Goal: Task Accomplishment & Management: Use online tool/utility

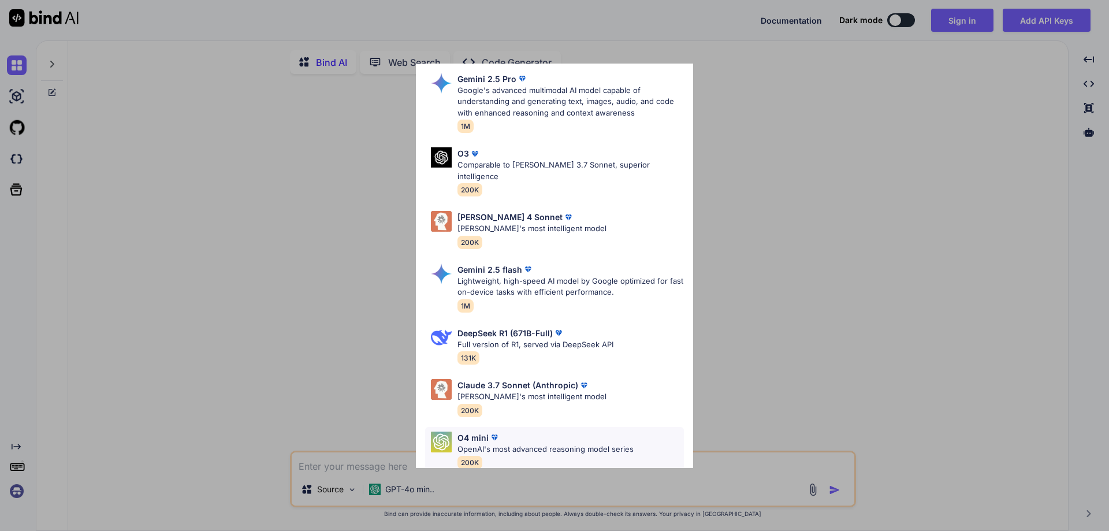
scroll to position [105, 0]
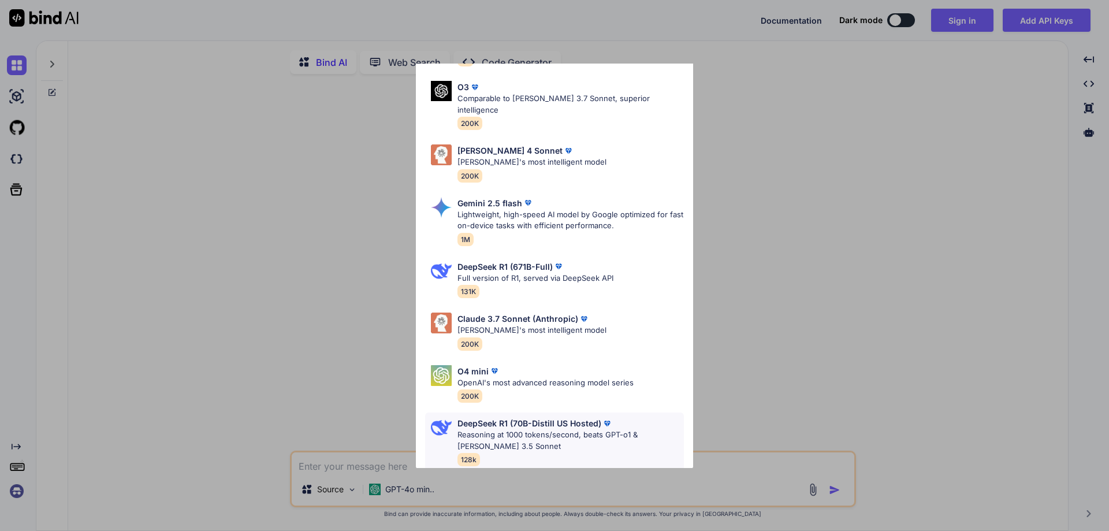
click at [556, 429] on p "Reasoning at 1000 tokens/second, beats GPT-o1 & [PERSON_NAME] 3.5 Sonnet" at bounding box center [571, 440] width 226 height 23
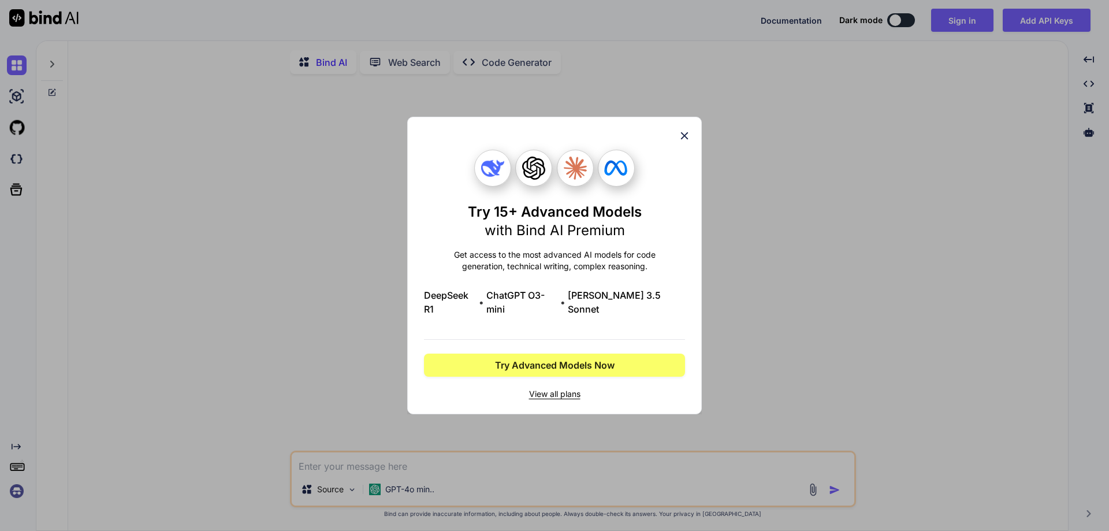
scroll to position [0, 0]
click at [684, 140] on icon at bounding box center [684, 135] width 13 height 13
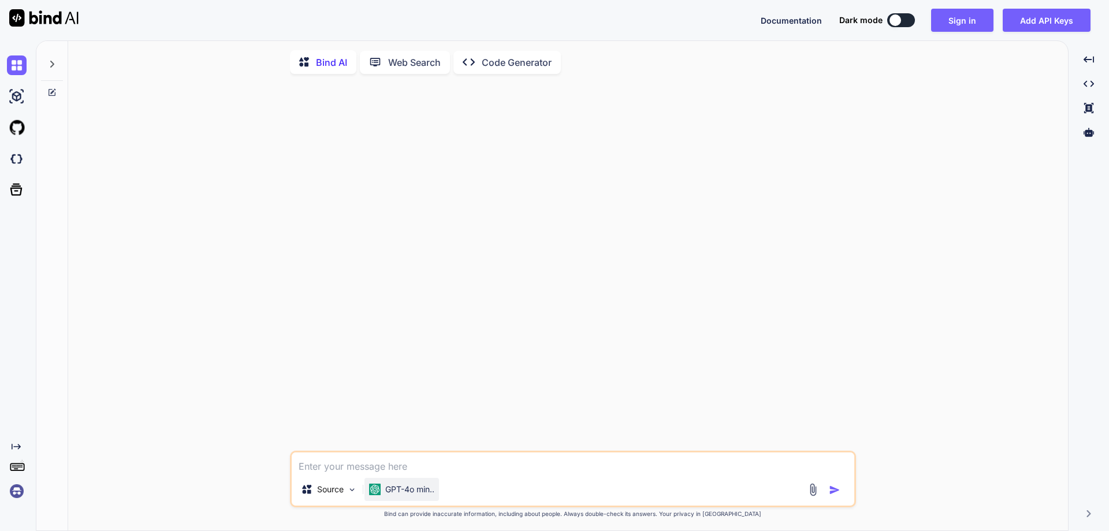
click at [402, 493] on p "GPT-4o min.." at bounding box center [409, 490] width 49 height 12
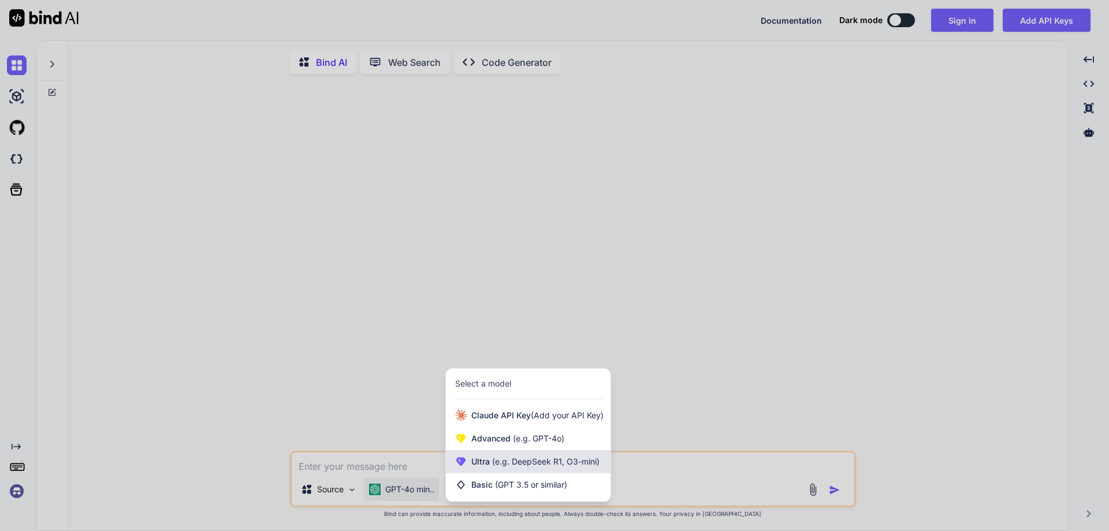
click at [530, 466] on span "(e.g. DeepSeek R1, O3-mini)" at bounding box center [545, 461] width 110 height 10
type textarea "x"
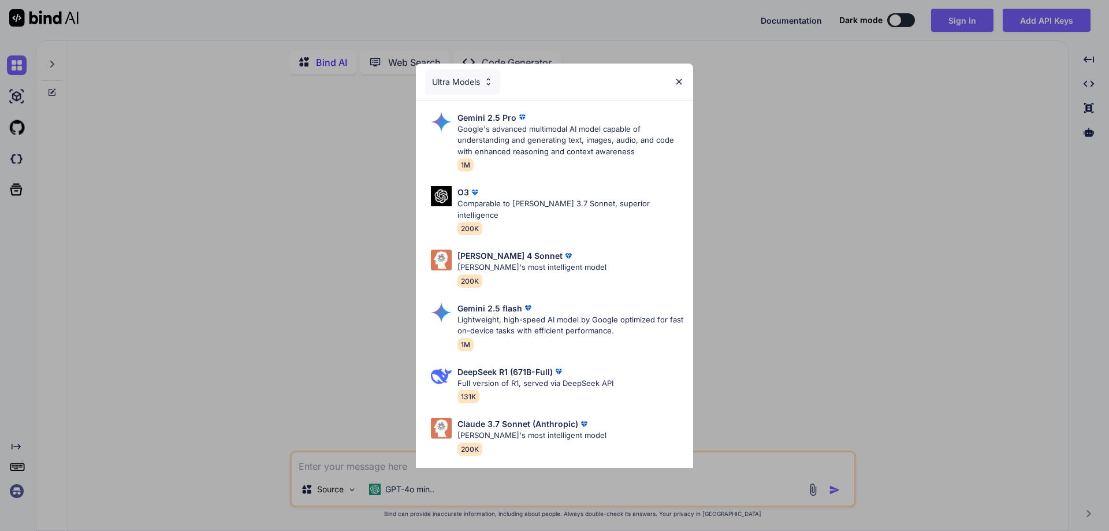
click at [679, 83] on img at bounding box center [679, 82] width 10 height 10
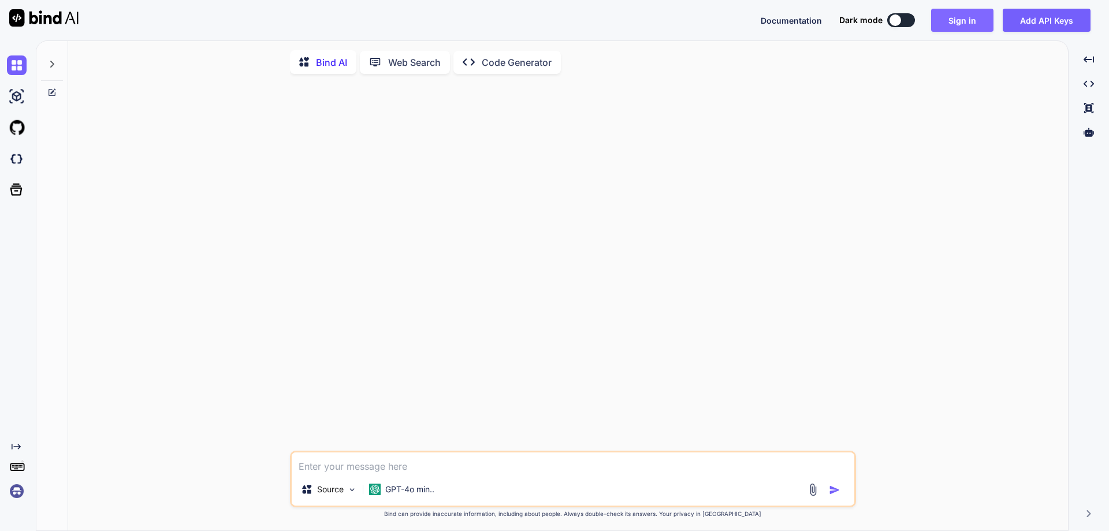
click at [959, 15] on button "Sign in" at bounding box center [962, 20] width 62 height 23
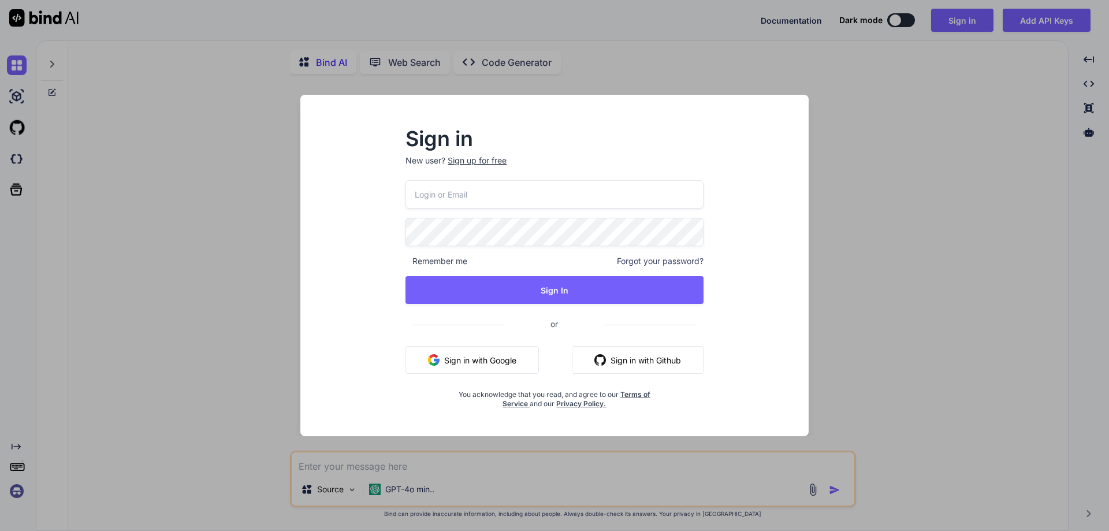
click at [597, 198] on input "email" at bounding box center [555, 194] width 298 height 28
paste input "[EMAIL_ADDRESS][DOMAIN_NAME]"
type input "[EMAIL_ADDRESS][DOMAIN_NAME]"
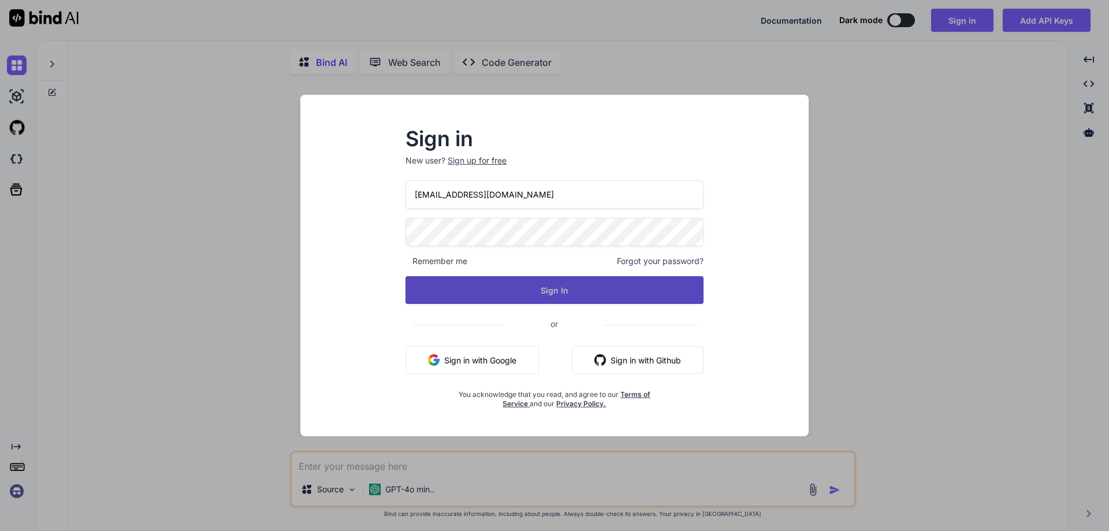
click at [567, 288] on button "Sign In" at bounding box center [555, 290] width 298 height 28
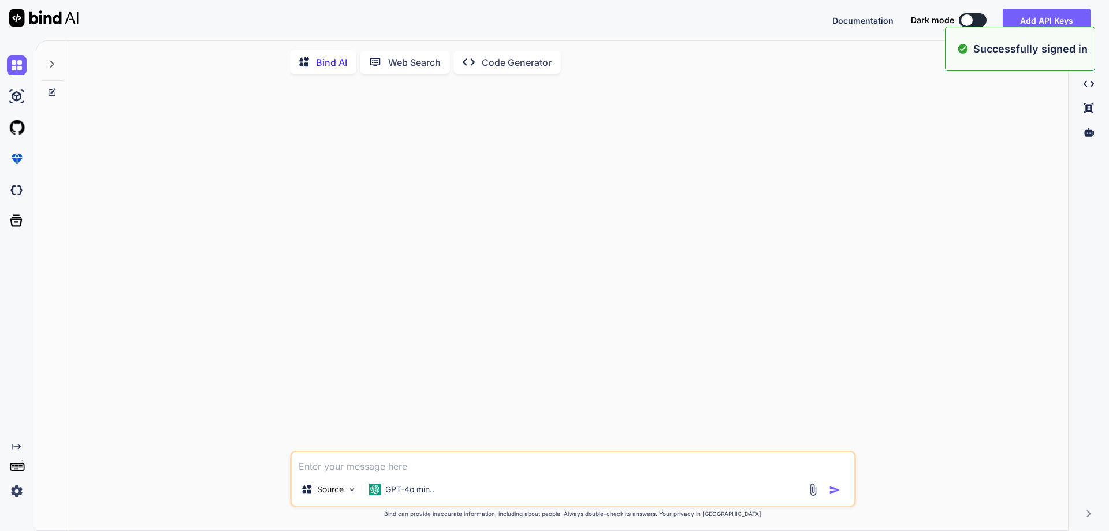
type textarea "x"
click at [956, 15] on button "Sign in" at bounding box center [962, 20] width 62 height 23
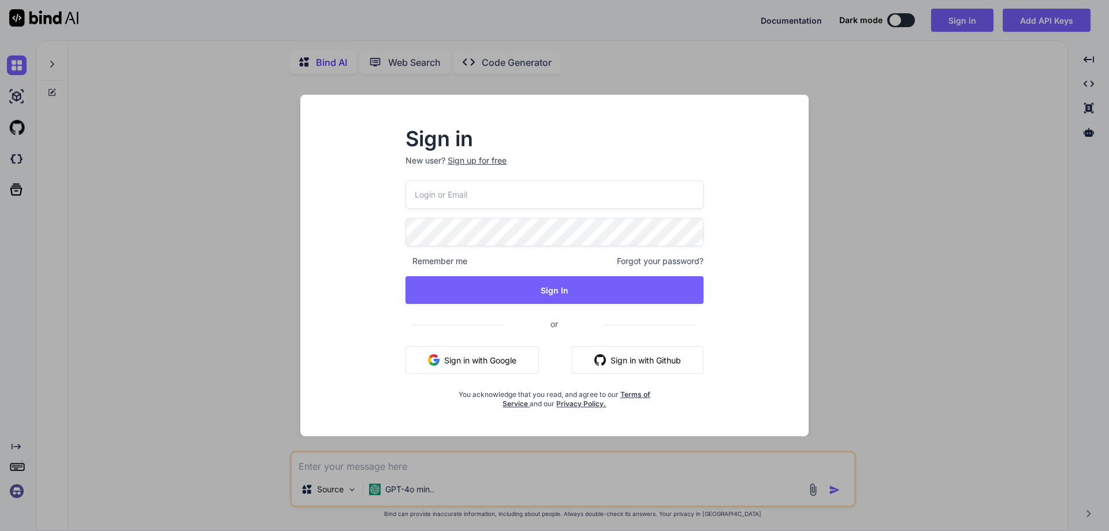
click at [506, 193] on input "email" at bounding box center [555, 194] width 298 height 28
paste input "[EMAIL_ADDRESS][DOMAIN_NAME]"
type input "[EMAIL_ADDRESS][DOMAIN_NAME]"
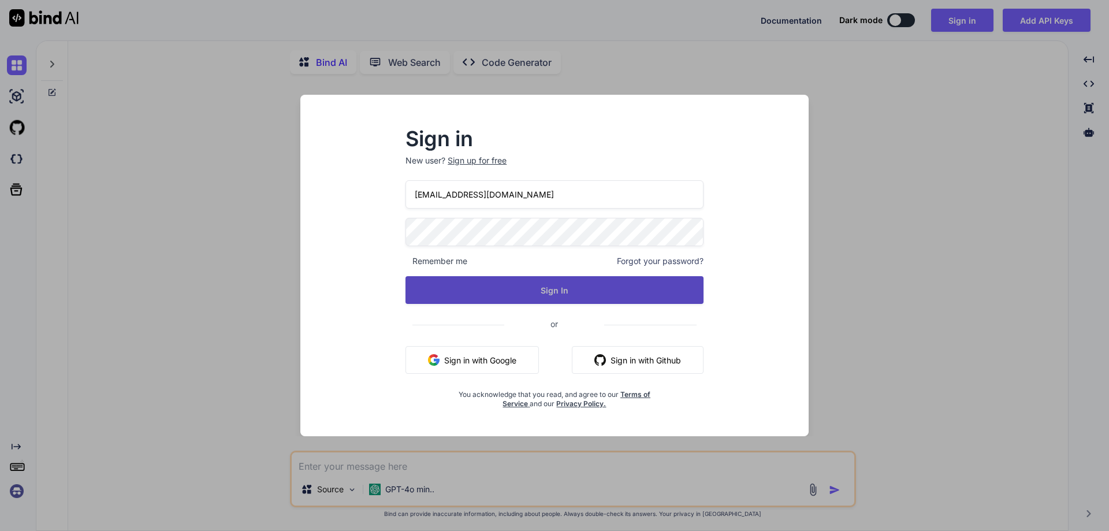
click at [555, 284] on button "Sign In" at bounding box center [555, 290] width 298 height 28
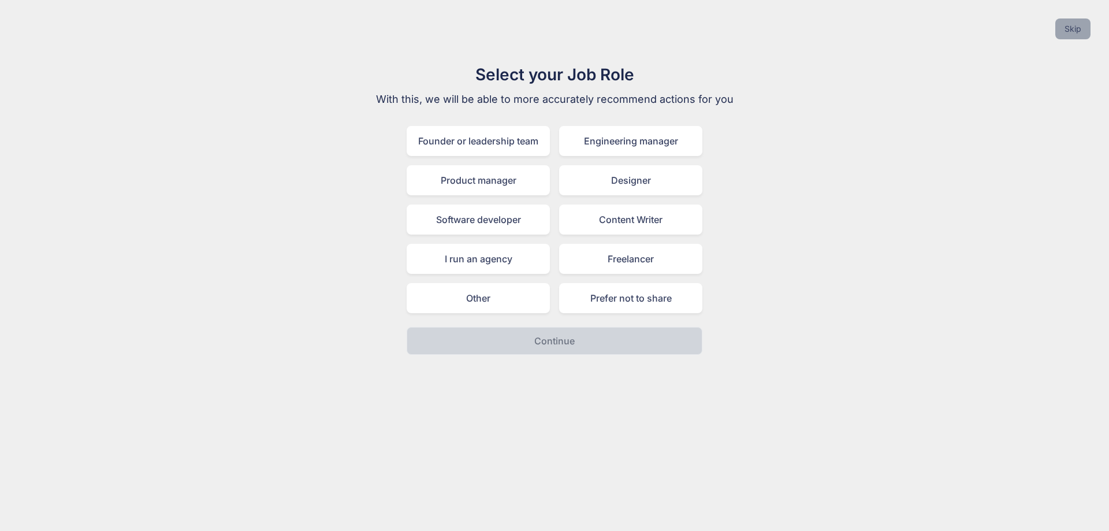
click at [1071, 34] on button "Skip" at bounding box center [1073, 28] width 35 height 21
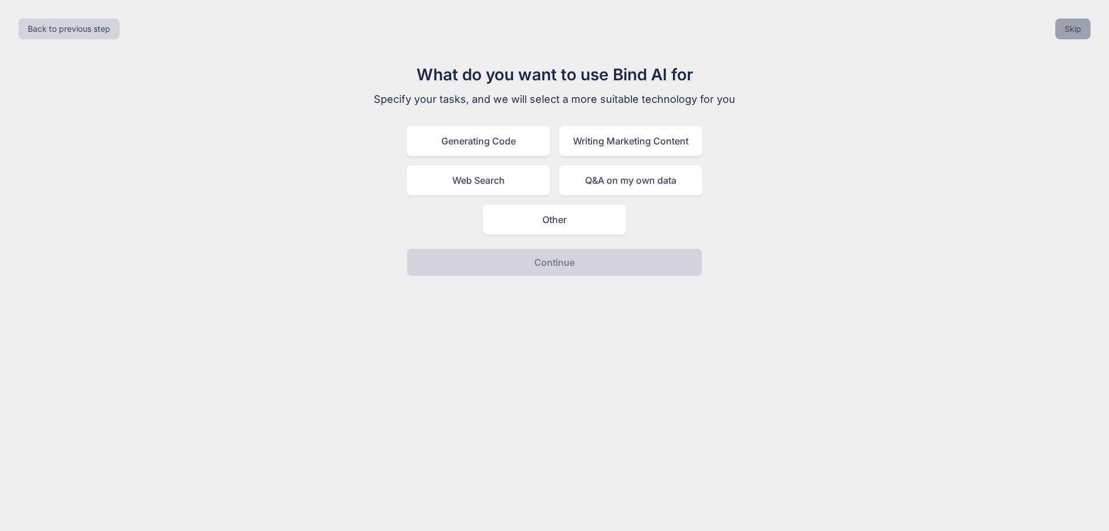
click at [1071, 34] on button "Skip" at bounding box center [1073, 28] width 35 height 21
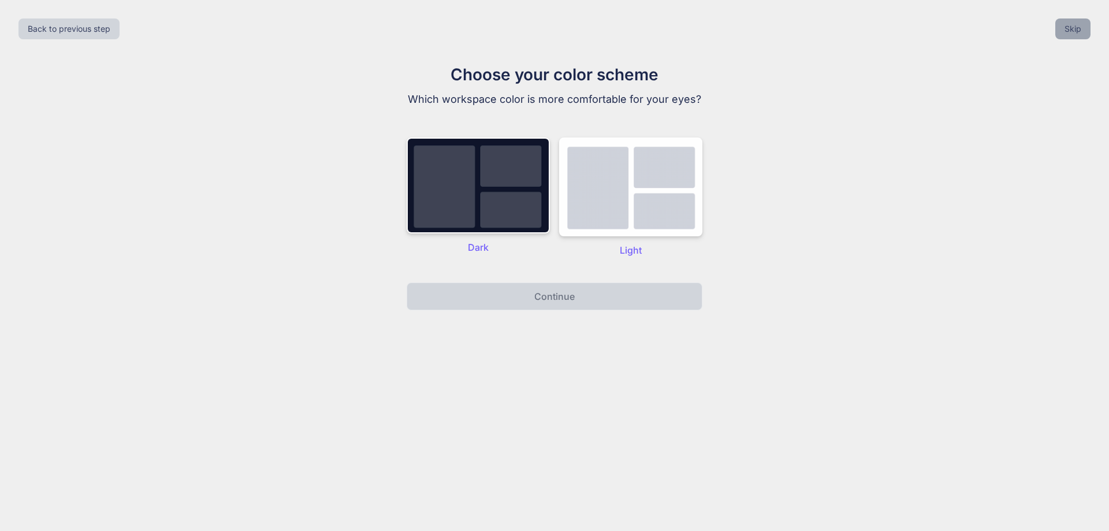
click at [1068, 34] on button "Skip" at bounding box center [1073, 28] width 35 height 21
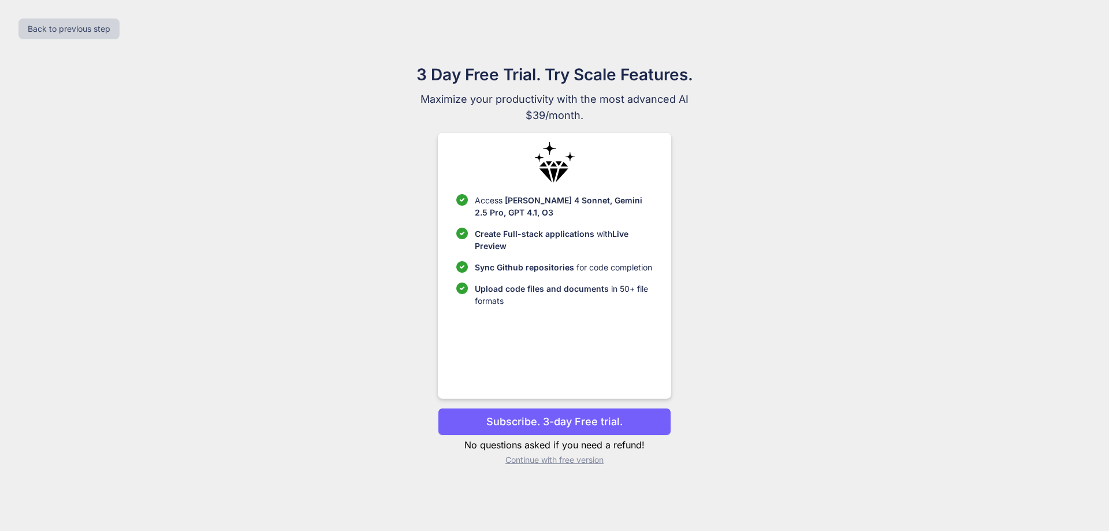
click at [569, 460] on p "Continue with free version" at bounding box center [554, 460] width 233 height 12
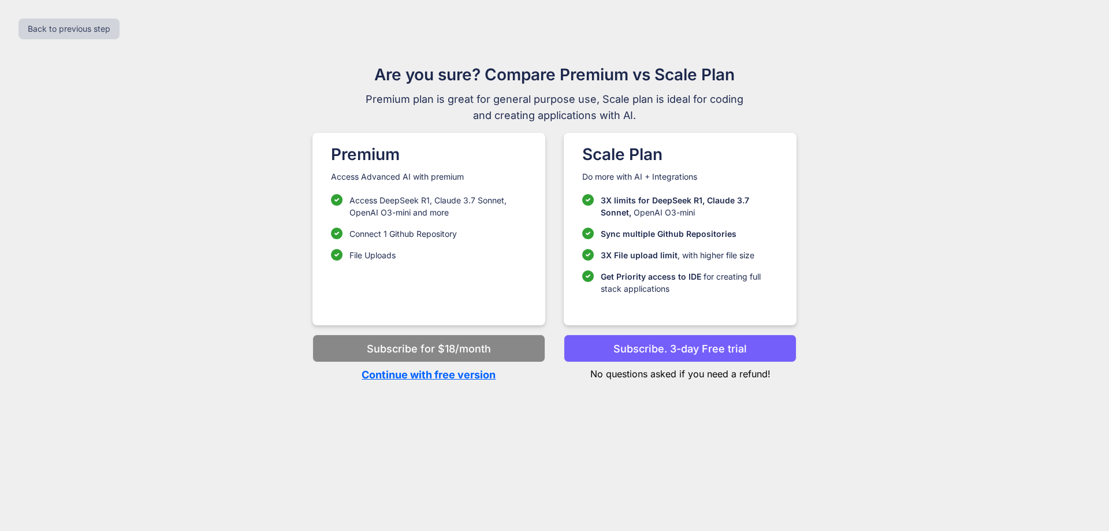
click at [421, 376] on p "Continue with free version" at bounding box center [429, 375] width 233 height 16
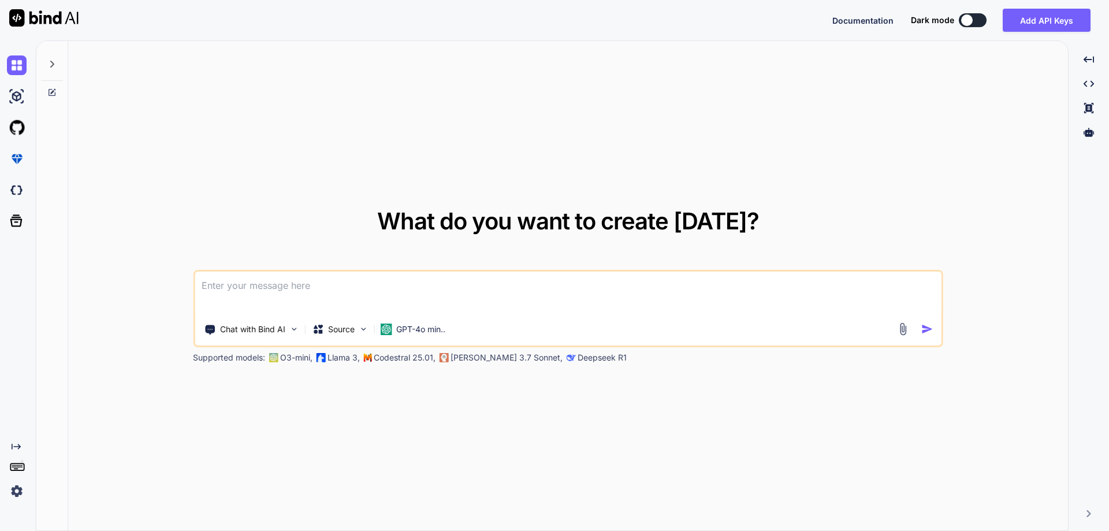
click at [403, 287] on textarea at bounding box center [568, 293] width 747 height 43
type textarea "x"
click at [319, 176] on div "What do you want to create [DATE]? Chat with Bind AI Source GPT-4o min.. Suppor…" at bounding box center [568, 286] width 1000 height 491
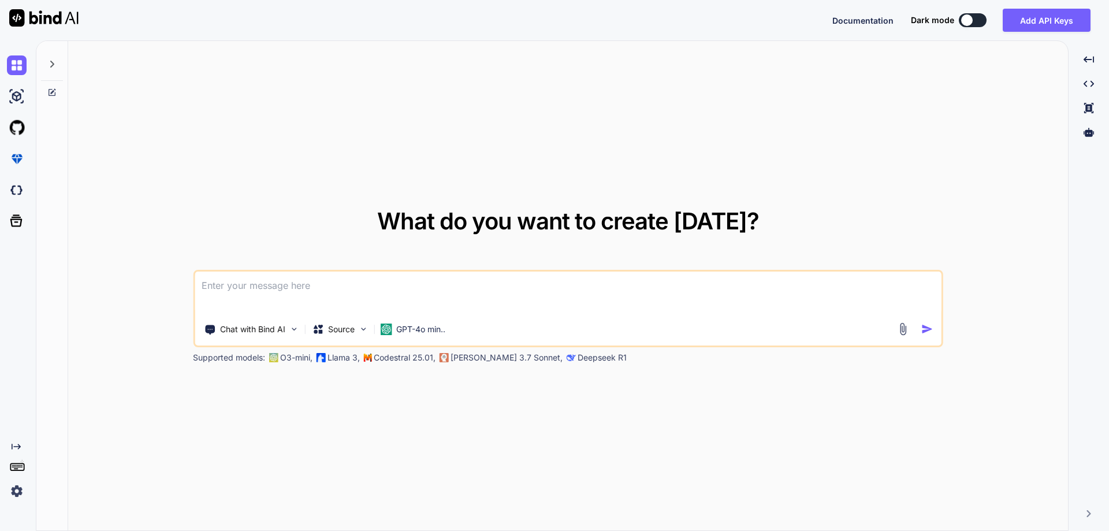
click at [476, 358] on p "[PERSON_NAME] 3.7 Sonnet," at bounding box center [507, 358] width 112 height 12
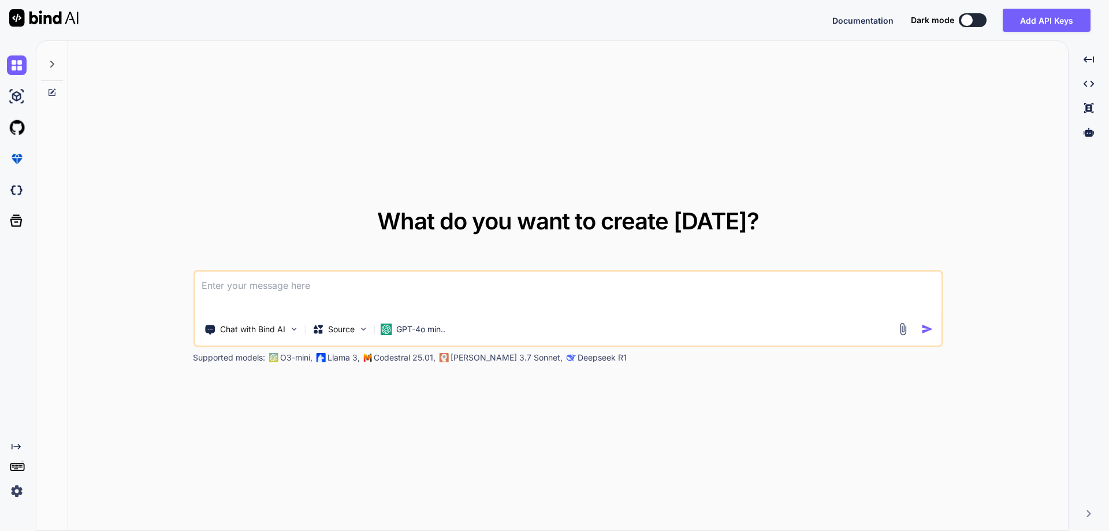
click at [476, 358] on p "[PERSON_NAME] 3.7 Sonnet," at bounding box center [507, 358] width 112 height 12
click at [415, 281] on textarea at bounding box center [568, 293] width 747 height 43
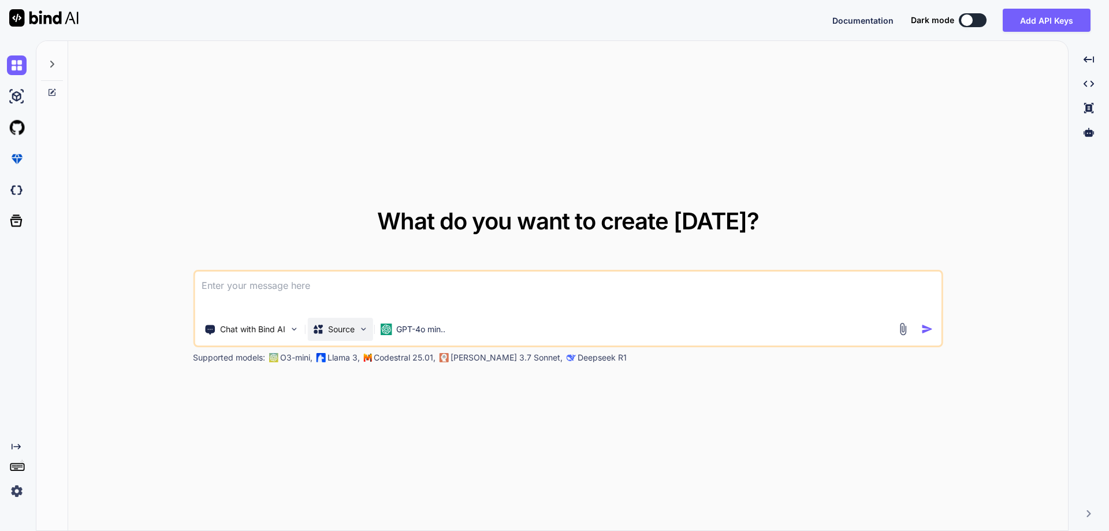
type textarea "x"
type textarea "C"
type textarea "x"
type textarea "Co"
type textarea "x"
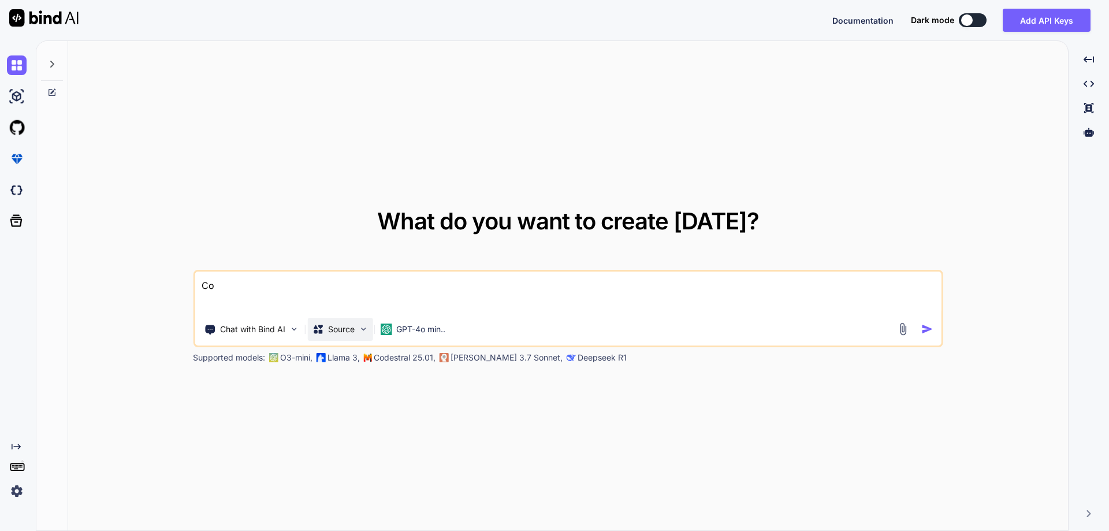
type textarea "Con"
type textarea "x"
type textarea "Conv"
type textarea "x"
type textarea "Conve"
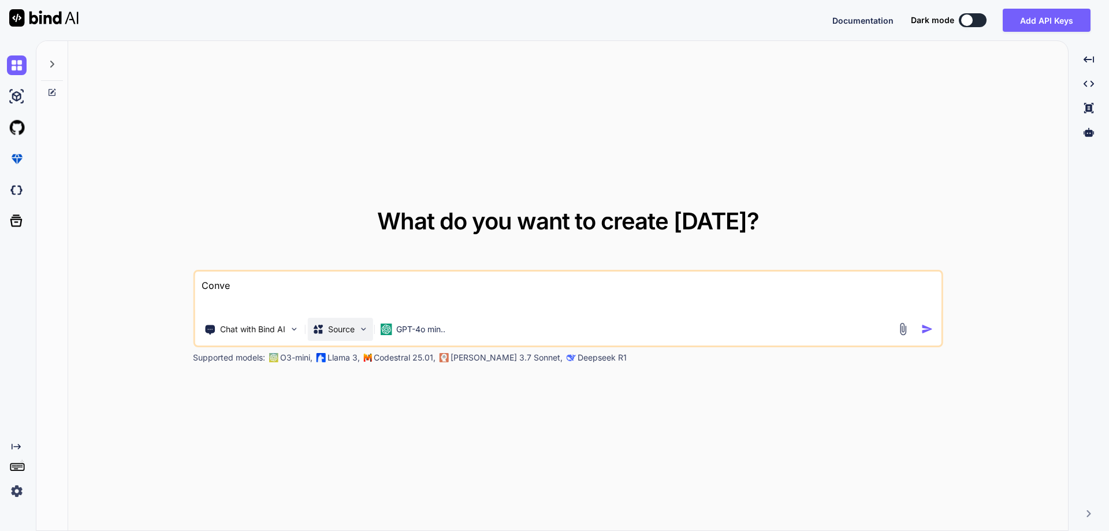
type textarea "x"
type textarea "Conver"
type textarea "x"
type textarea "Convert"
type textarea "x"
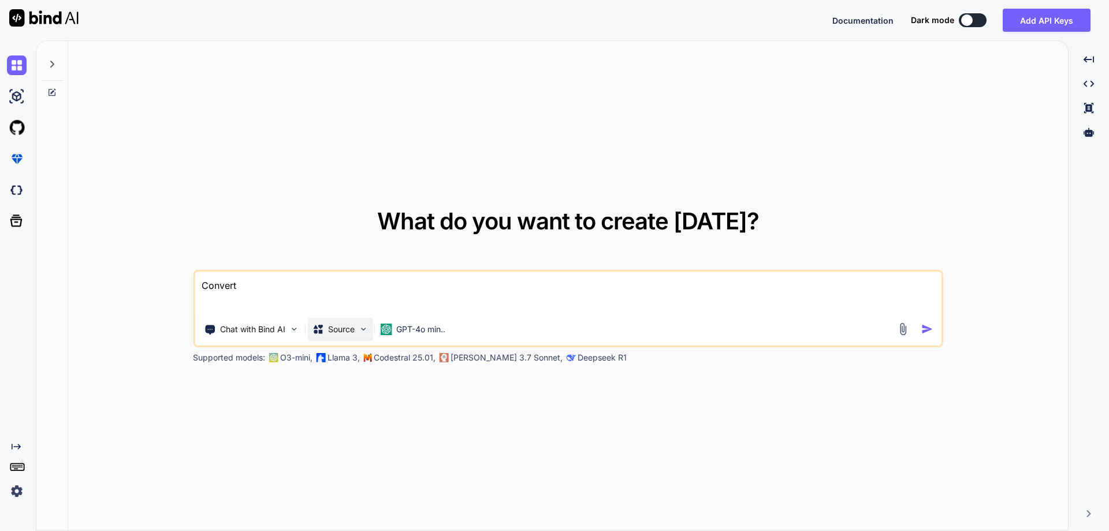
type textarea "Convert"
type textarea "x"
type textarea "Convert t"
type textarea "x"
type textarea "Convert th"
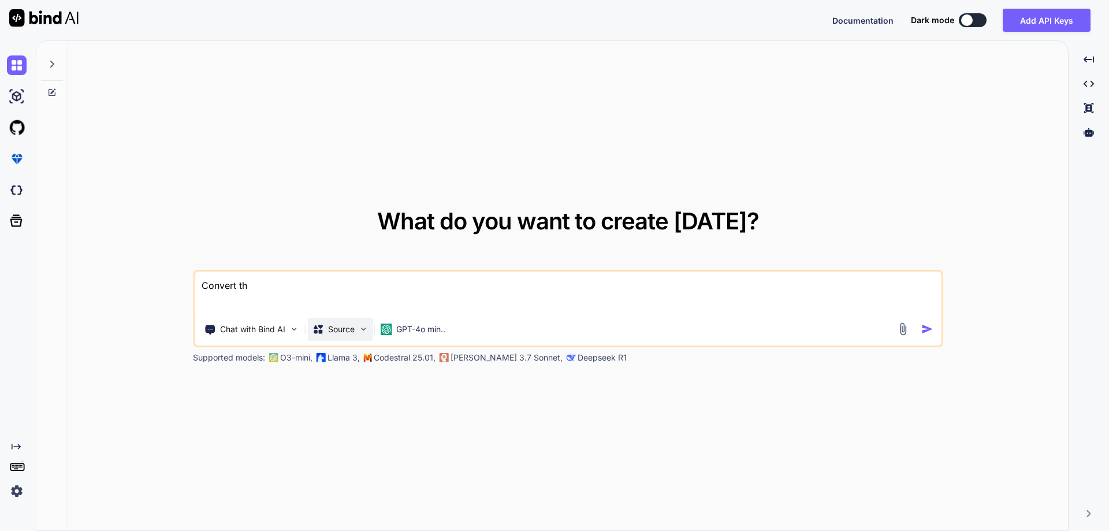
type textarea "x"
type textarea "Convert the"
type textarea "x"
type textarea "Convert the"
type textarea "x"
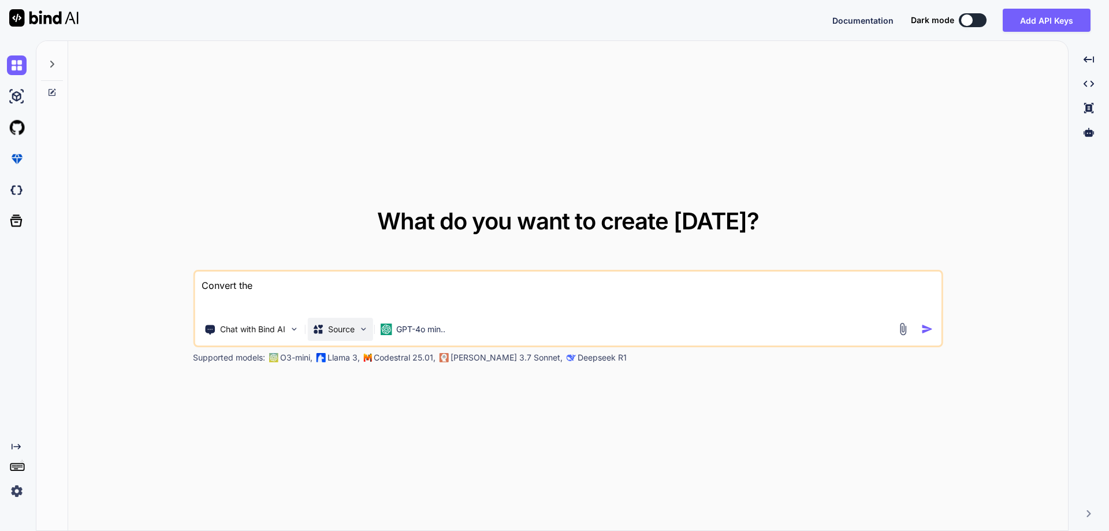
type textarea "Convert the b"
type textarea "x"
type textarea "Convert the be"
type textarea "x"
type textarea "Convert the bel"
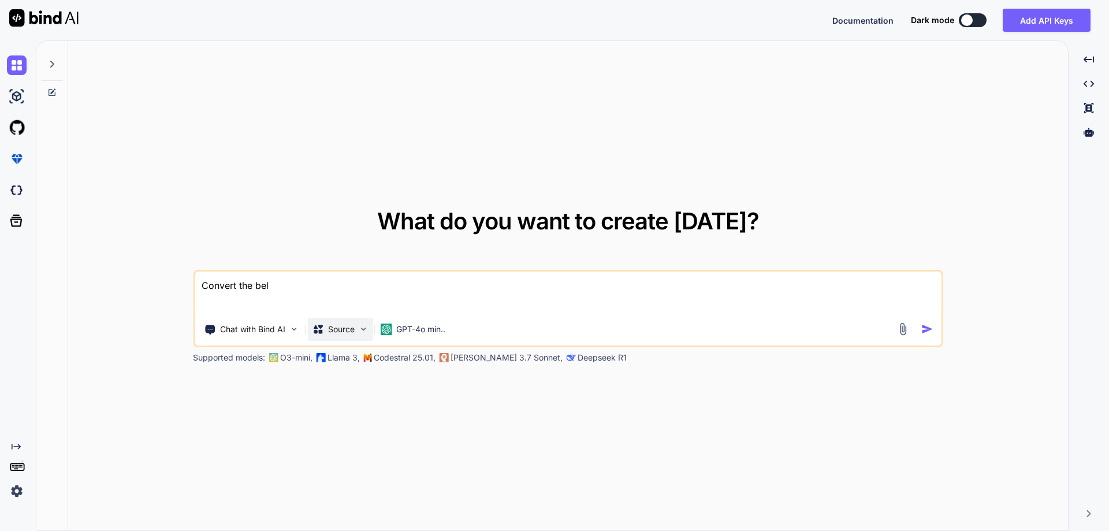
type textarea "x"
type textarea "Convert the belo"
type textarea "x"
type textarea "Convert the below"
type textarea "x"
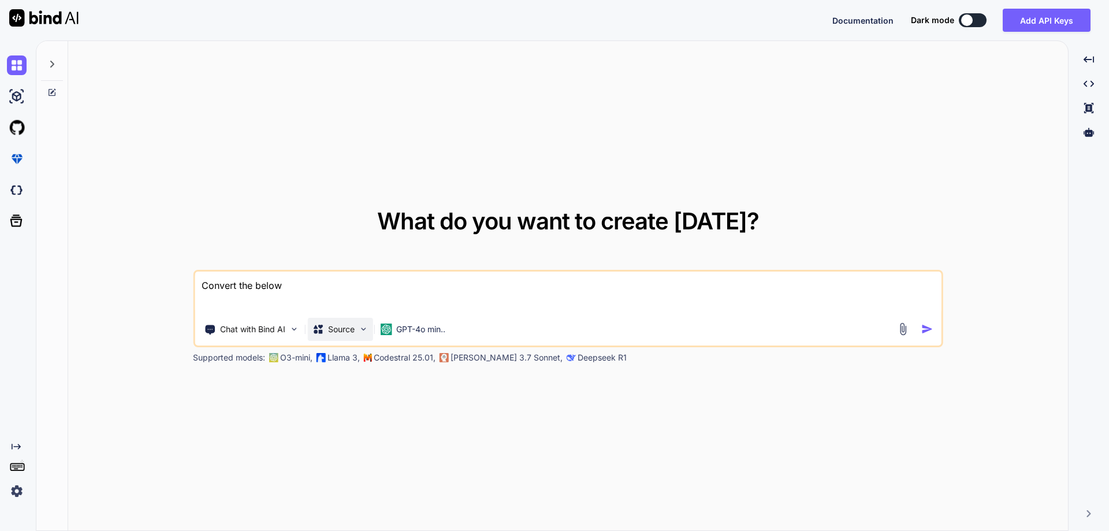
type textarea "Convert the below"
type textarea "x"
type textarea "Convert the below f"
type textarea "x"
type textarea "Convert the below fi"
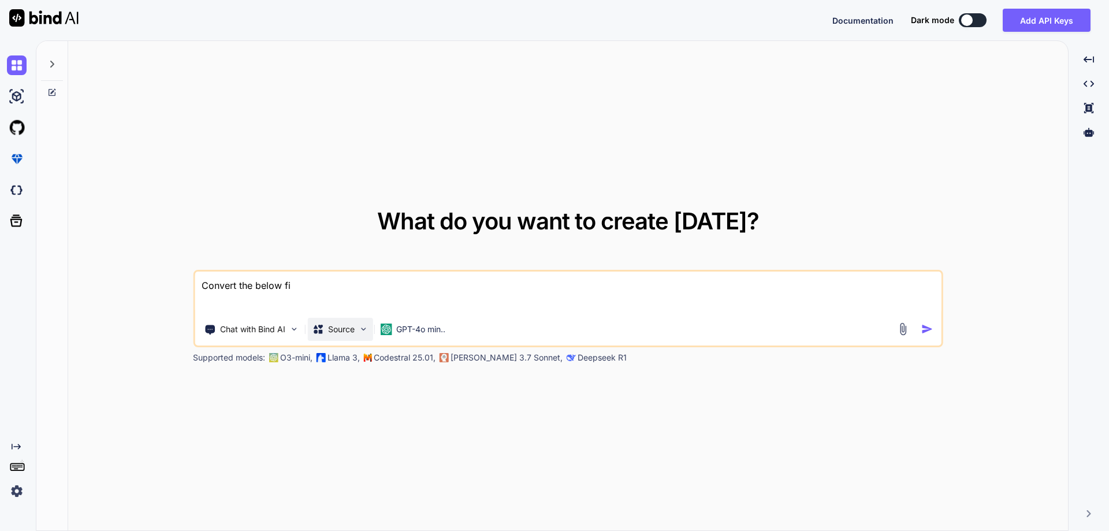
type textarea "x"
type textarea "Convert the below fir"
type textarea "x"
type textarea "Convert the below fire"
type textarea "x"
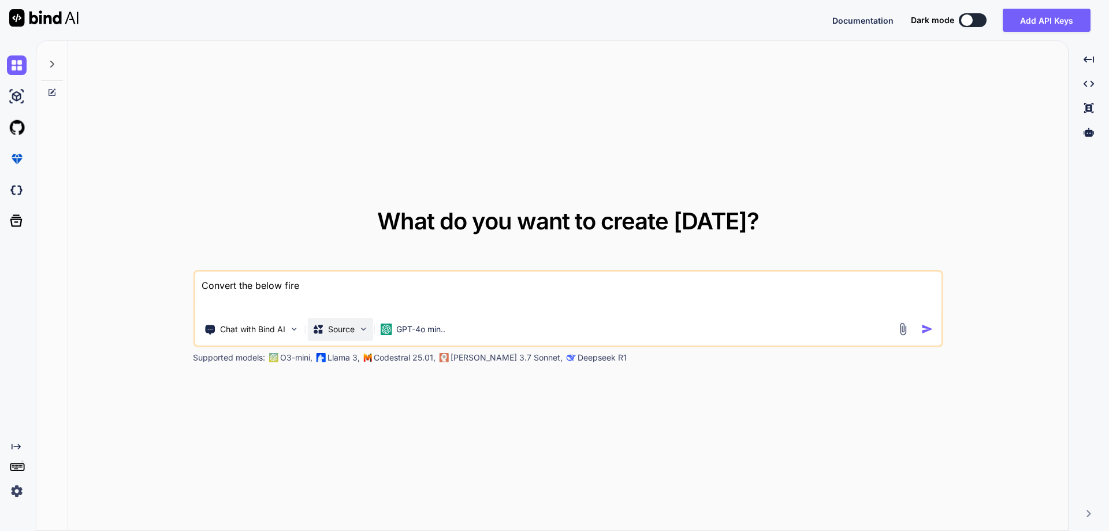
type textarea "Convert the below fireb"
type textarea "x"
type textarea "Convert the below firebi"
type textarea "x"
type textarea "Convert the below firebir"
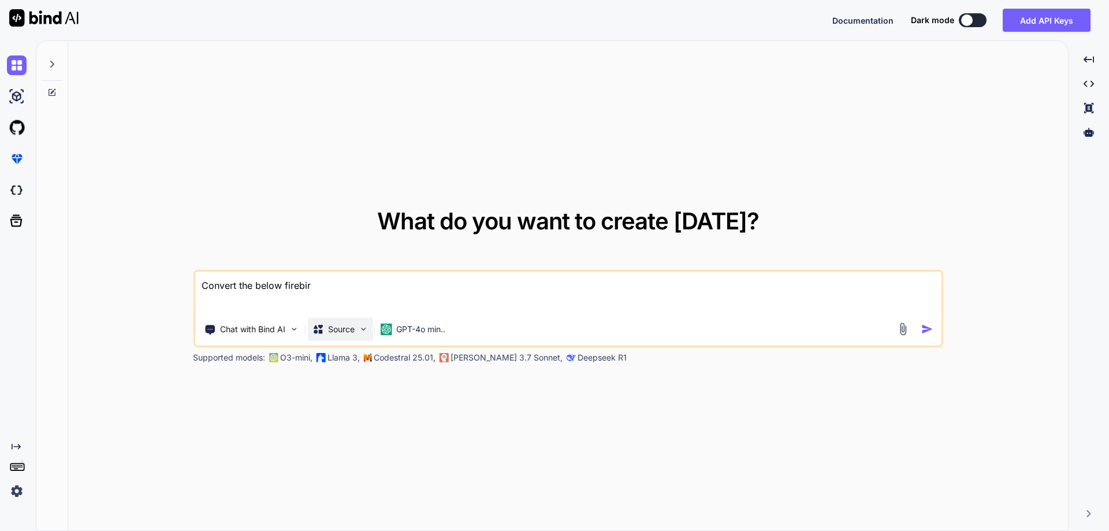
type textarea "x"
type textarea "Convert the below firebird"
type textarea "x"
type textarea "Convert the below firebird"
type textarea "x"
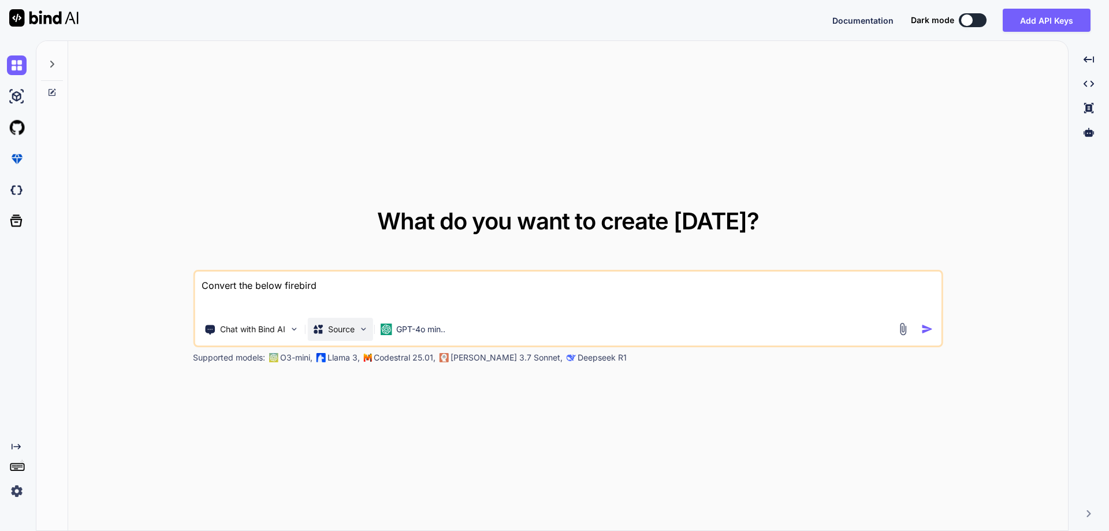
type textarea "Convert the below firebird s"
type textarea "x"
type textarea "Convert the below firebird st"
type textarea "x"
type textarea "Convert the below firebird sto"
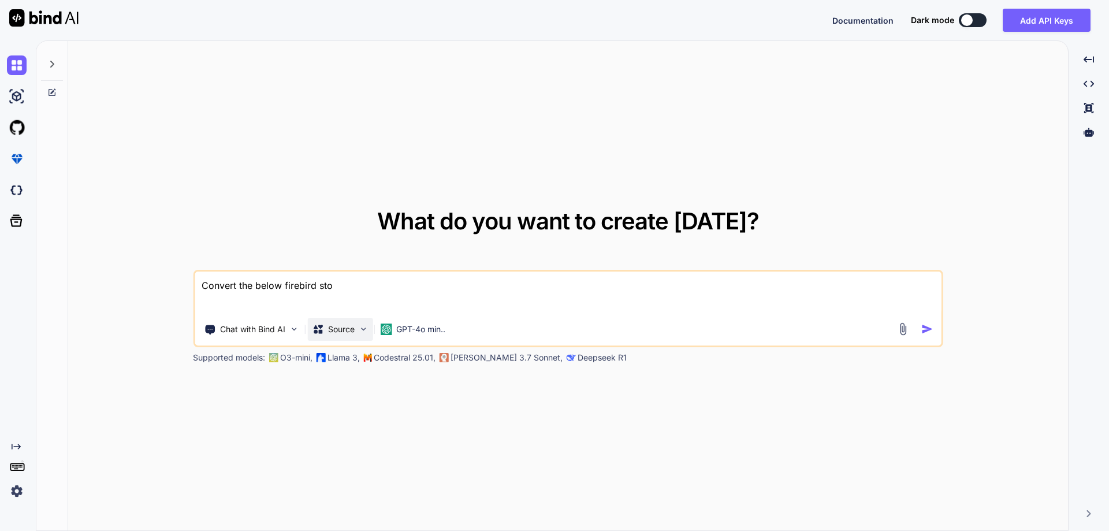
type textarea "x"
type textarea "Convert the below firebird stor"
type textarea "x"
type textarea "Convert the below firebird store"
type textarea "x"
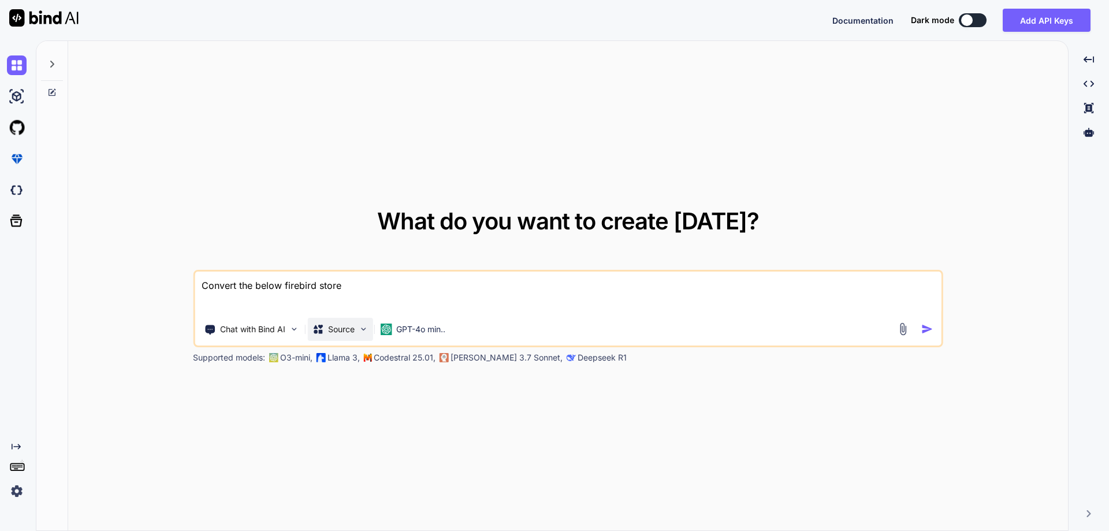
type textarea "Convert the below firebird stored"
type textarea "x"
type textarea "Convert the below firebird stored"
type textarea "x"
type textarea "Convert the below firebird stored p"
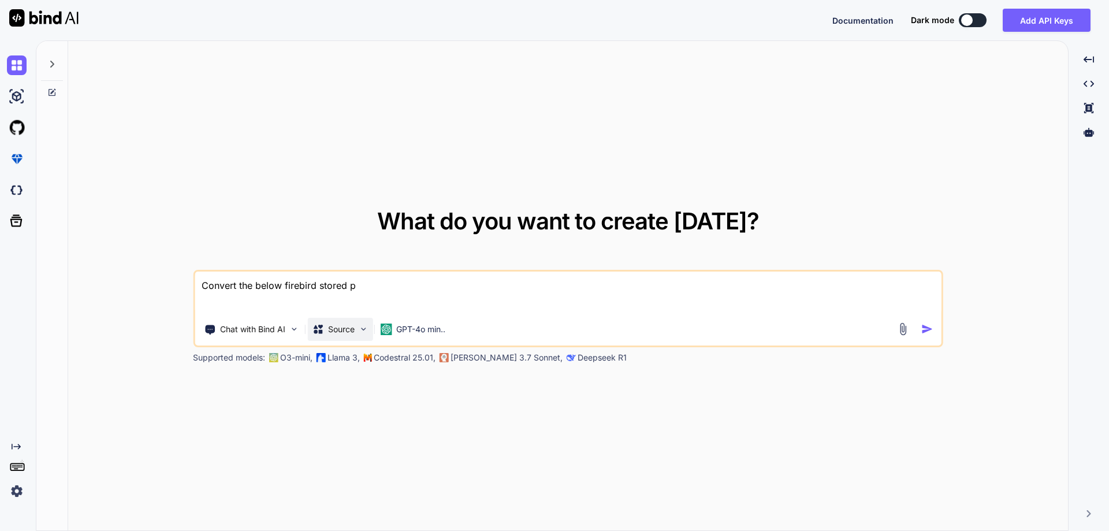
type textarea "x"
type textarea "Convert the below firebird stored pr"
type textarea "x"
type textarea "Convert the below firebird stored pro"
type textarea "x"
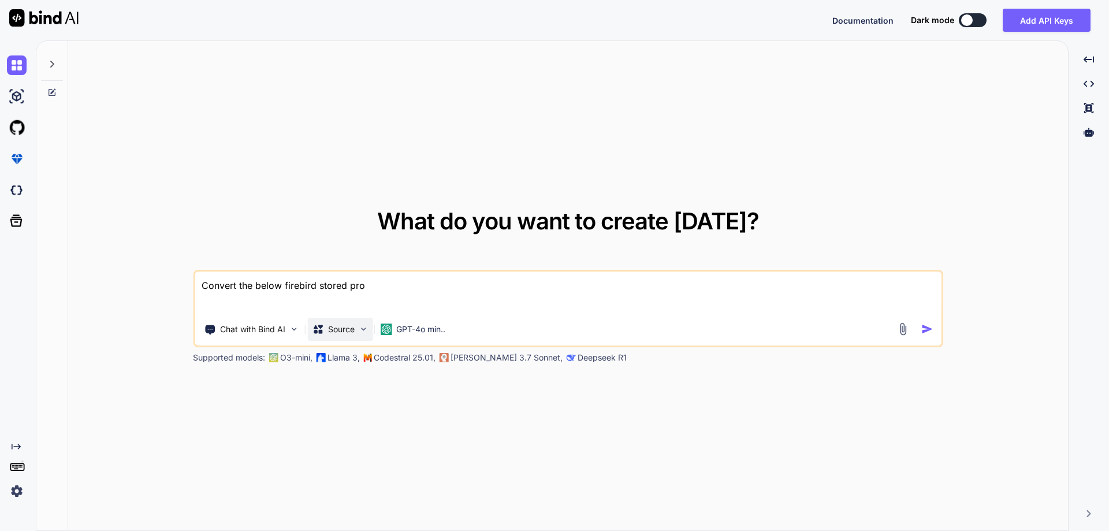
type textarea "Convert the below firebird stored proc"
type textarea "x"
type textarea "Convert the below firebird stored proce"
type textarea "x"
type textarea "Convert the below firebird stored proced"
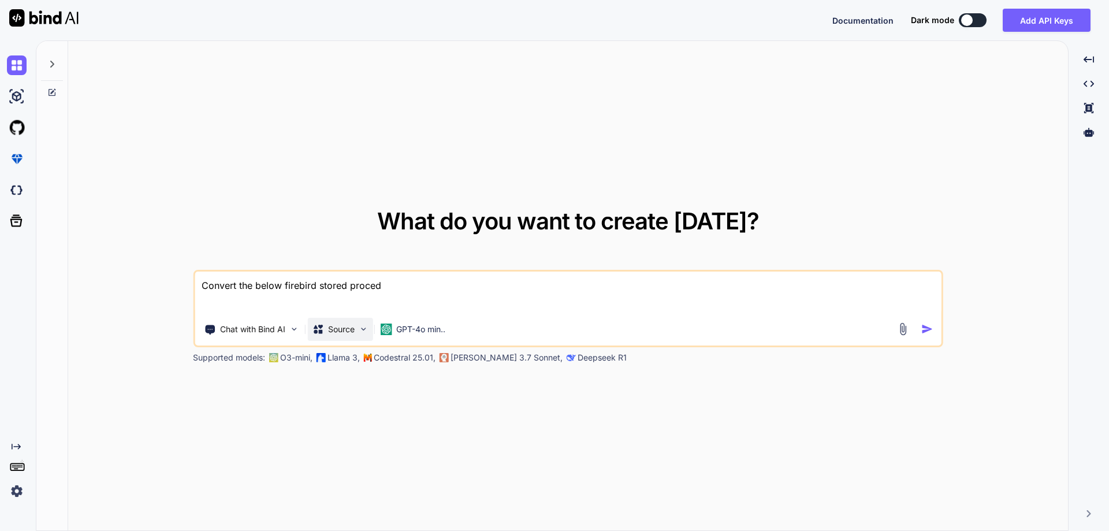
type textarea "x"
type textarea "Convert the below firebird stored procedu"
type textarea "x"
type textarea "Convert the below firebird stored procedur"
type textarea "x"
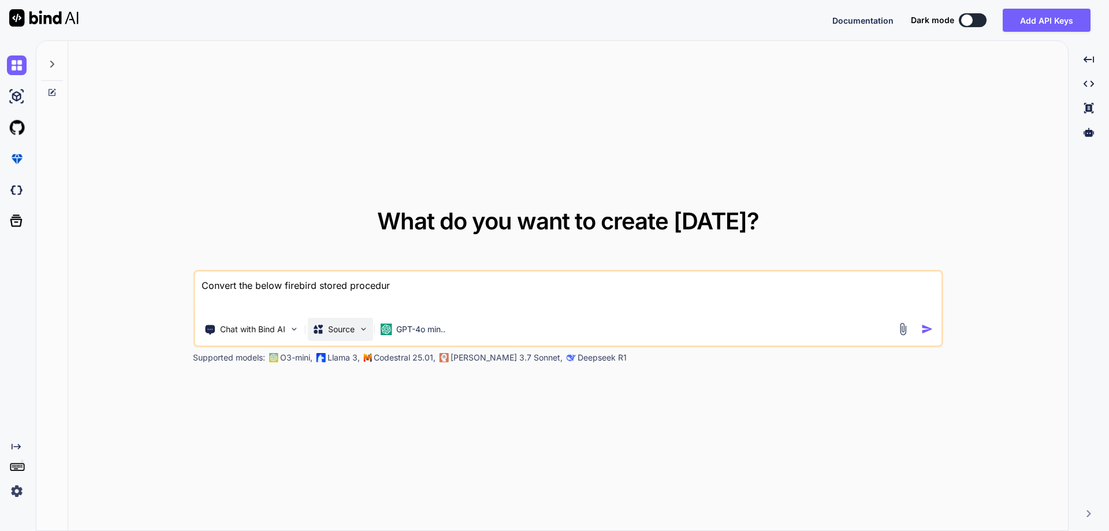
type textarea "Convert the below firebird stored procedure"
type textarea "x"
type textarea "Convert the below firebird stored procedure"
type textarea "x"
type textarea "Convert the below firebird stored procedure i"
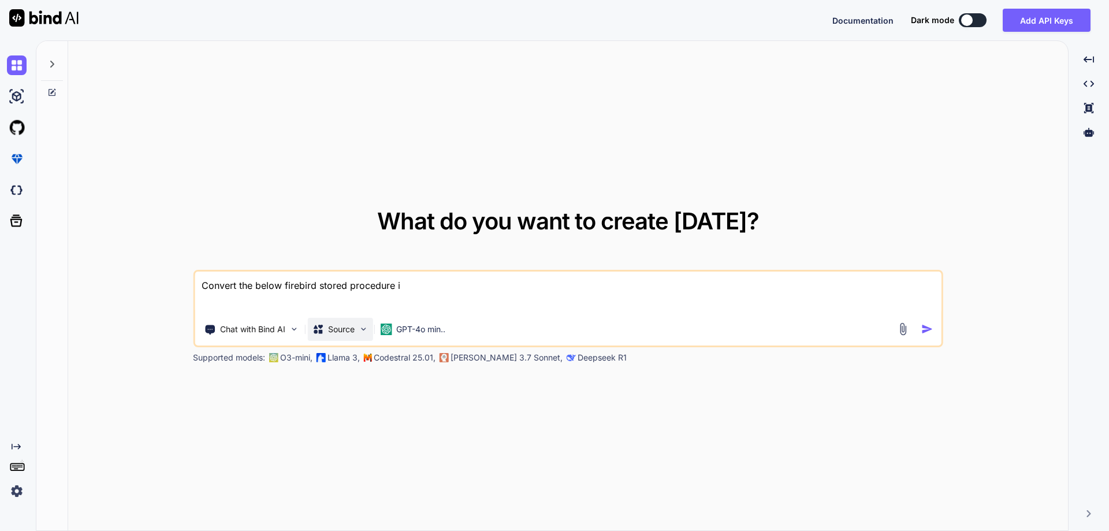
type textarea "x"
type textarea "Convert the below firebird stored procedure in"
type textarea "x"
type textarea "Convert the below firebird stored procedure int"
type textarea "x"
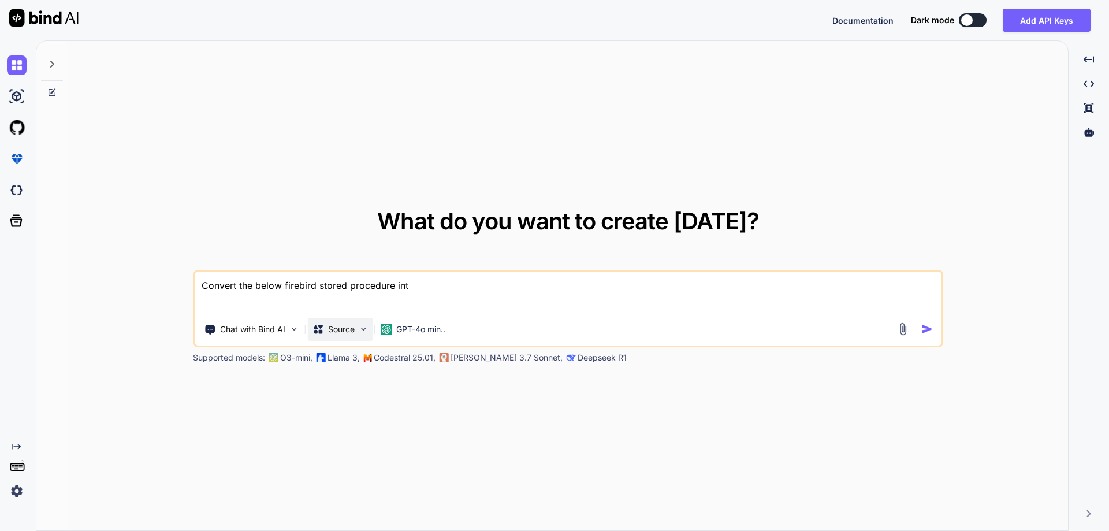
type textarea "Convert the below firebird stored procedure into"
type textarea "x"
type textarea "Convert the below firebird stored procedure into"
type textarea "x"
type textarea "Convert the below firebird stored procedure into s"
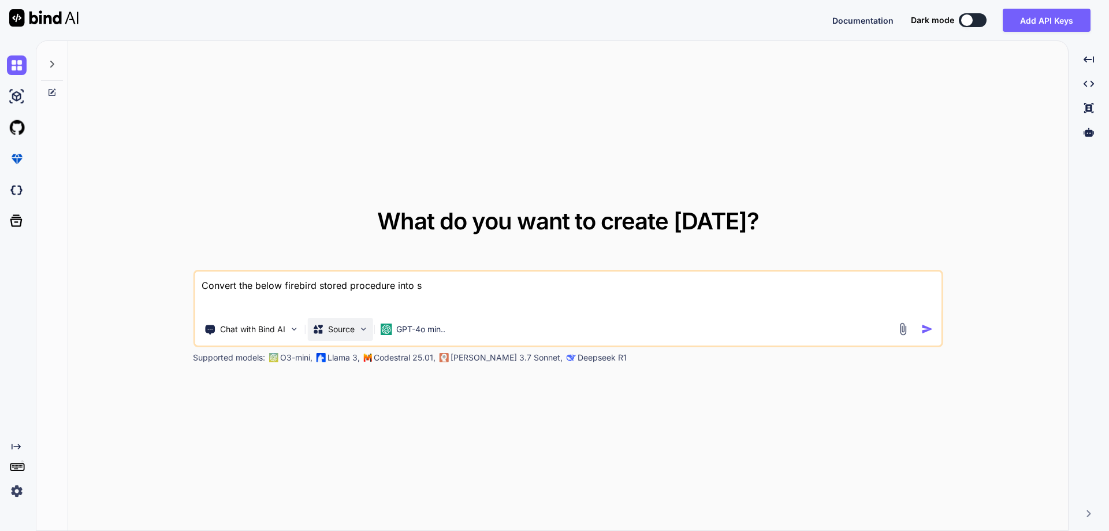
type textarea "x"
type textarea "Convert the below firebird stored procedure into sq"
type textarea "x"
type textarea "Convert the below firebird stored procedure into sql"
type textarea "x"
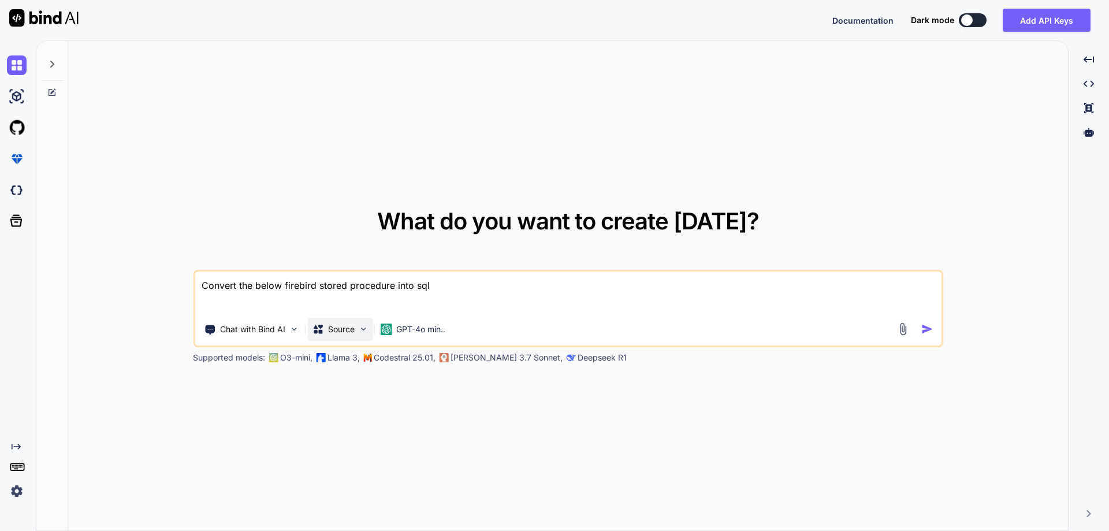
type textarea "Convert the below firebird stored procedure into sql"
type textarea "x"
type textarea "Convert the below firebird stored procedure into sql s"
type textarea "x"
type textarea "Convert the below firebird stored procedure into sql se"
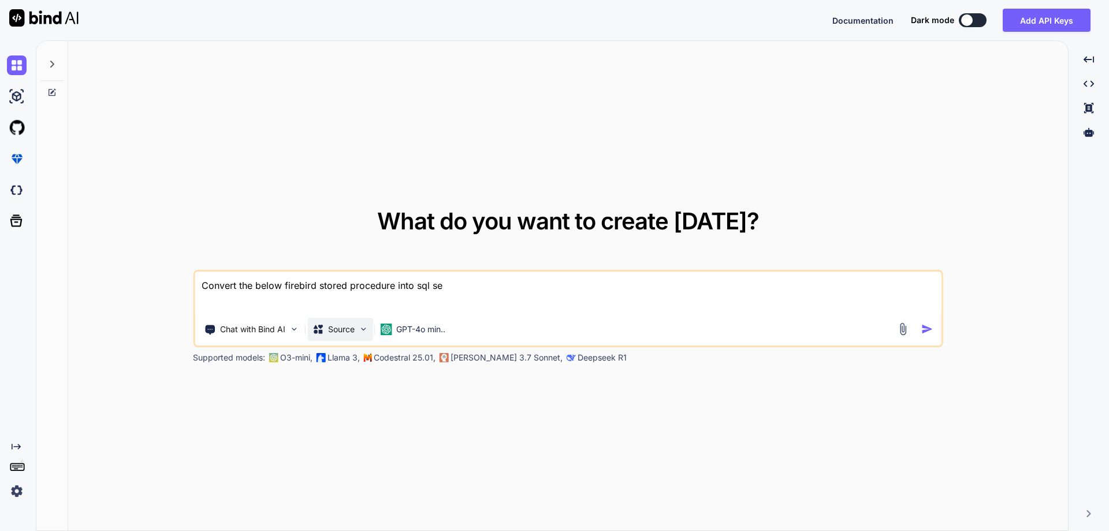
type textarea "x"
type textarea "Convert the below firebird stored procedure into sql ser"
type textarea "x"
type textarea "Convert the below firebird stored procedure into sql serv"
type textarea "x"
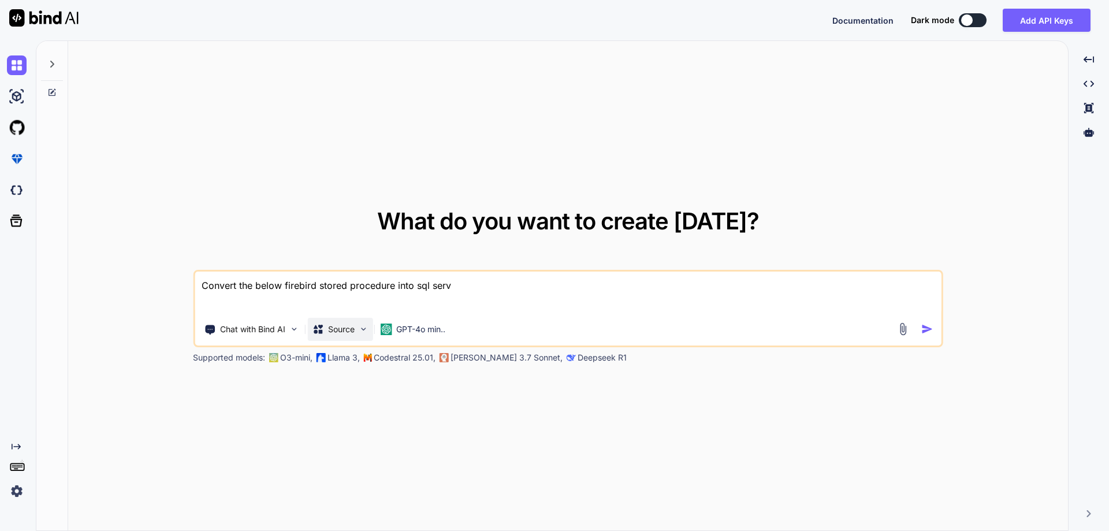
type textarea "Convert the below firebird stored procedure into sql serve"
type textarea "x"
type textarea "Convert the below firebird stored procedure into sql server"
type textarea "x"
type textarea "Convert the below firebird stored procedure into sql server"
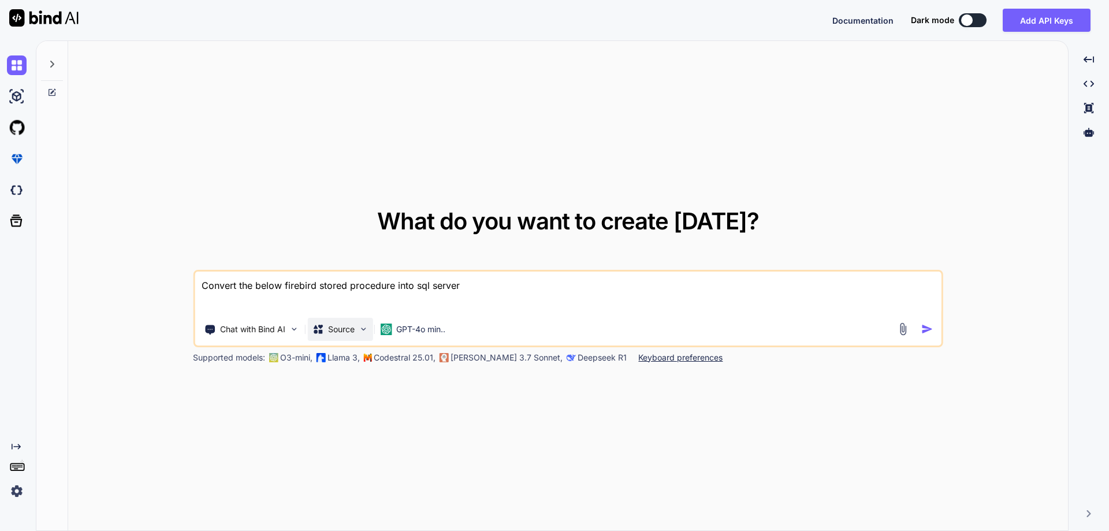
paste textarea "CREATE OR ALTER PROCEDURE DECODIF_FECHA (V_FECHA DATE) RETURNS ( DIA SMALLINT, …"
type textarea "x"
type textarea "Convert the below firebird stored procedure into sql server CREATE OR ALTER PRO…"
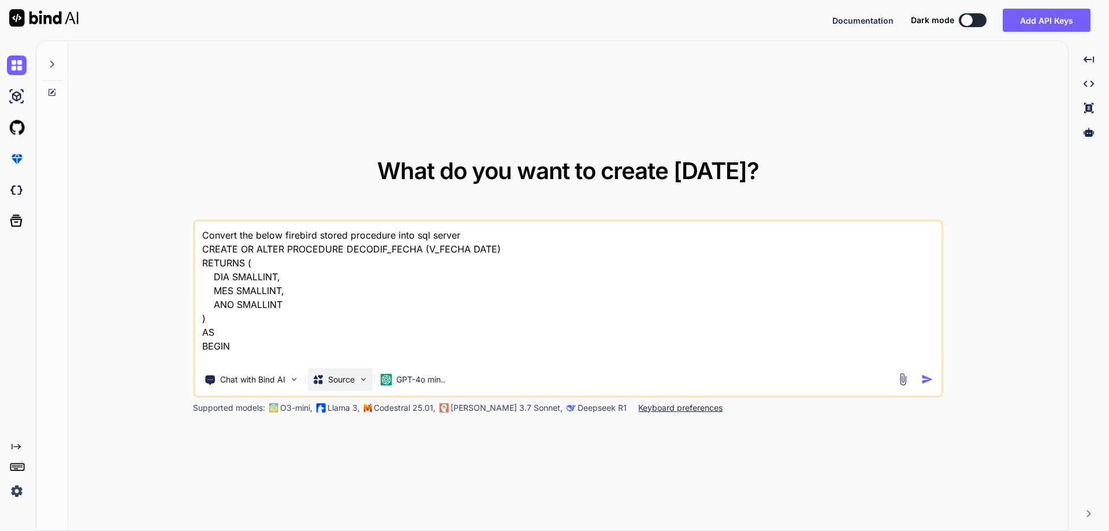
scroll to position [57, 0]
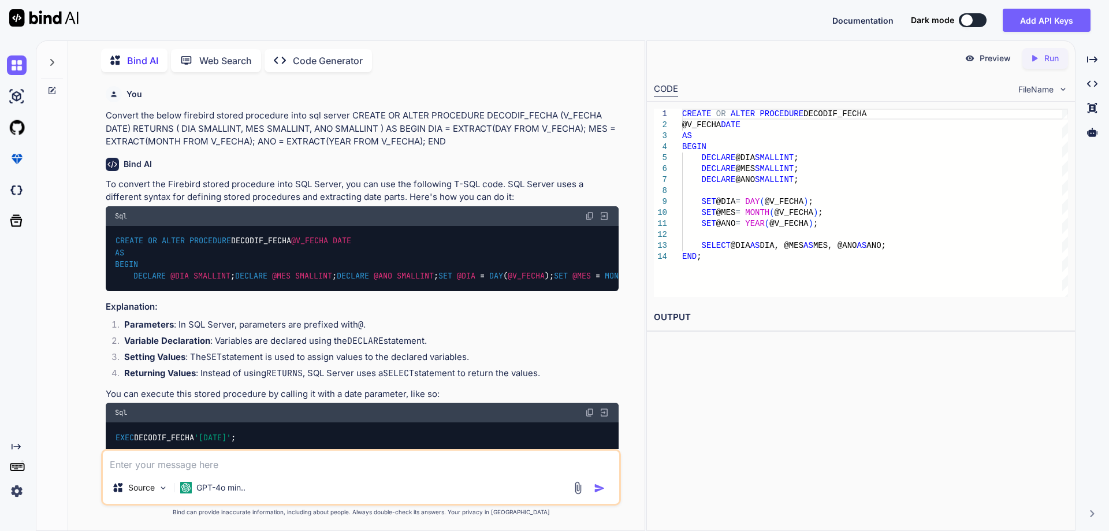
click at [589, 217] on img at bounding box center [589, 215] width 9 height 9
click at [254, 466] on textarea at bounding box center [361, 461] width 517 height 21
type textarea "x"
type textarea "/"
type textarea "x"
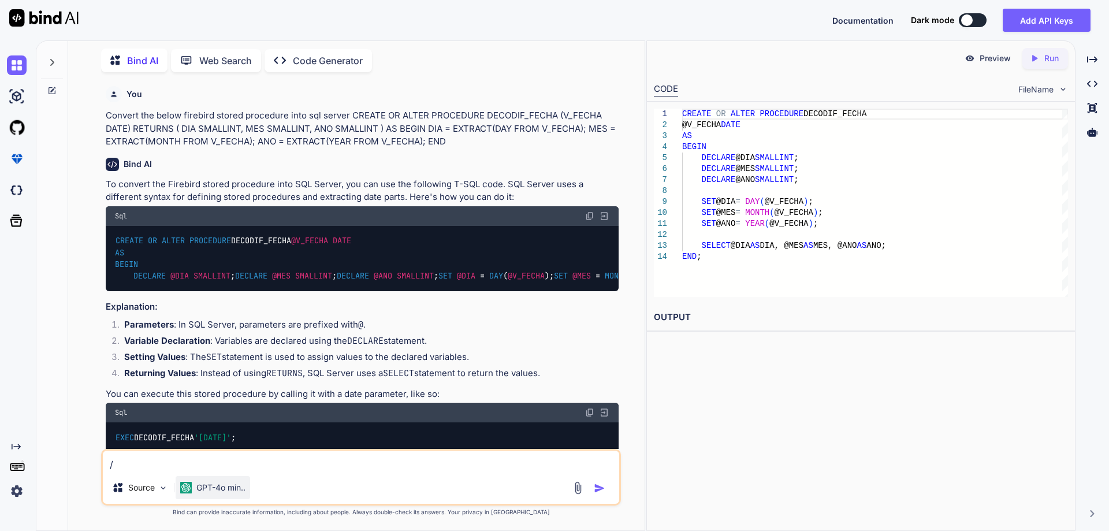
type textarea "//"
type textarea "x"
type textarea "//C"
type textarea "x"
type textarea "//Co"
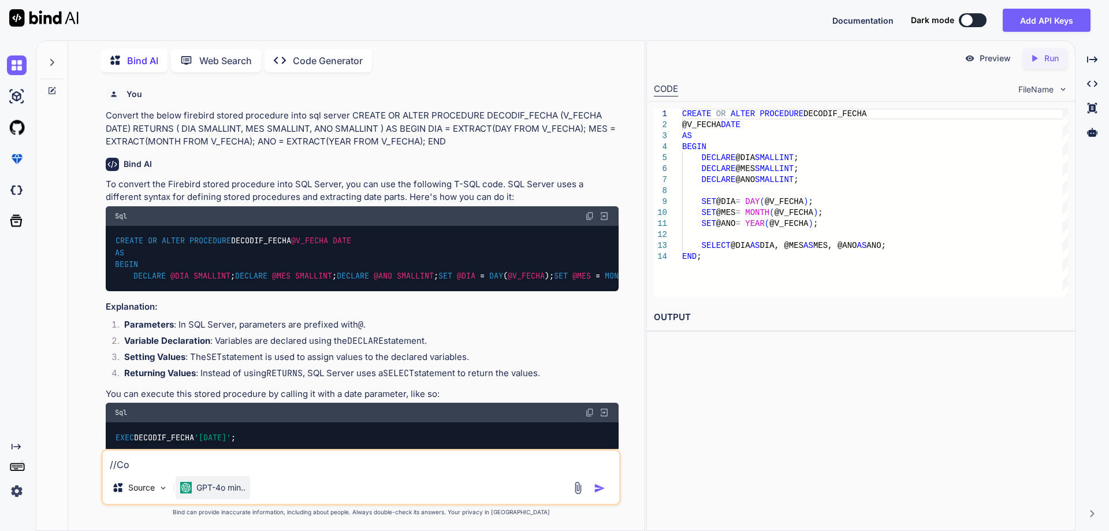
type textarea "x"
type textarea "//Con"
type textarea "x"
type textarea "//Conv"
type textarea "x"
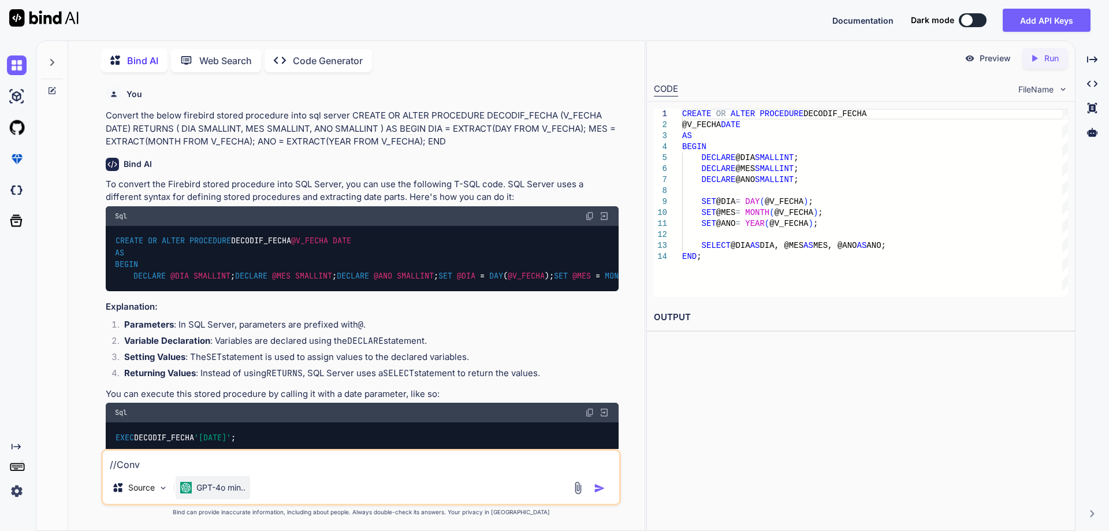
type textarea "//Conve"
type textarea "x"
type textarea "//Conver"
type textarea "x"
type textarea "//Convert"
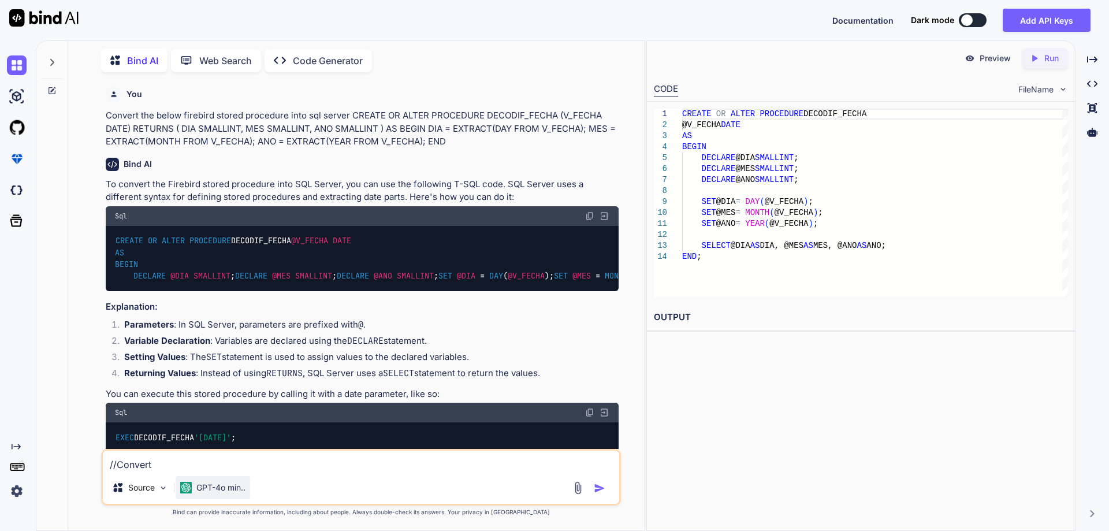
type textarea "x"
type textarea "//Convert"
type textarea "x"
type textarea "//Convert t"
type textarea "x"
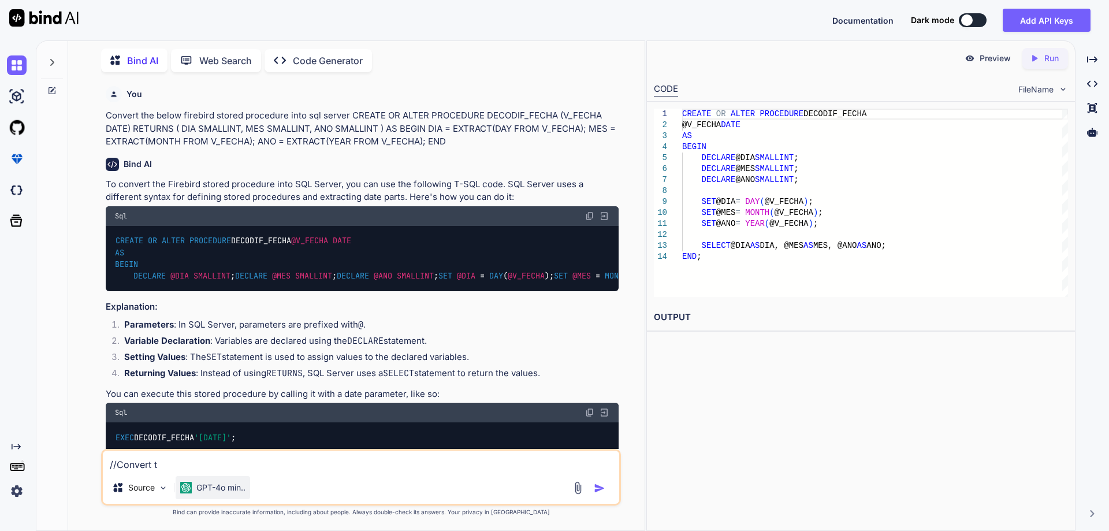
type textarea "//Convert th"
type textarea "x"
type textarea "//Convert the"
type textarea "x"
type textarea "//Convert the b"
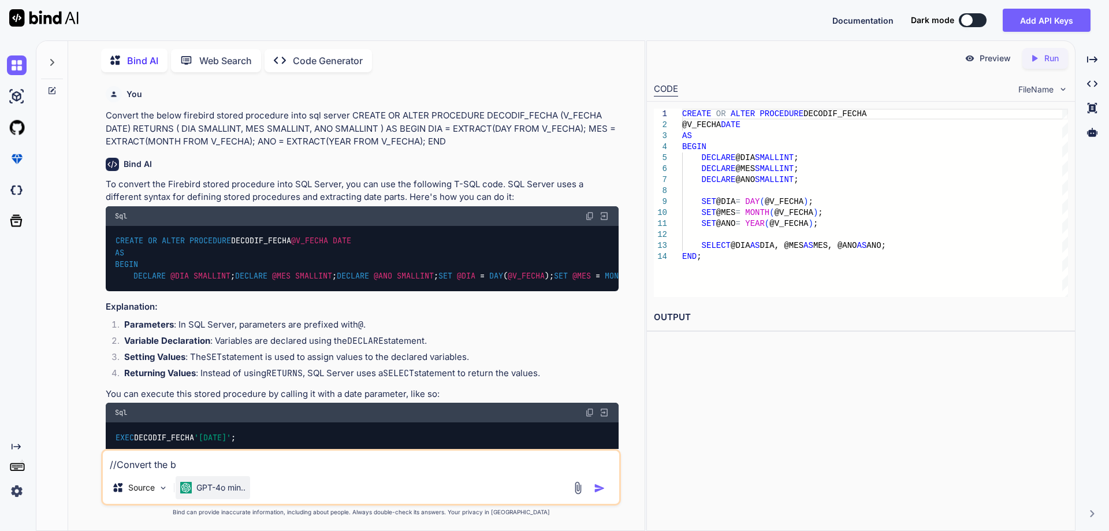
type textarea "x"
type textarea "//Convert the be"
type textarea "x"
type textarea "//Convert the bel"
type textarea "x"
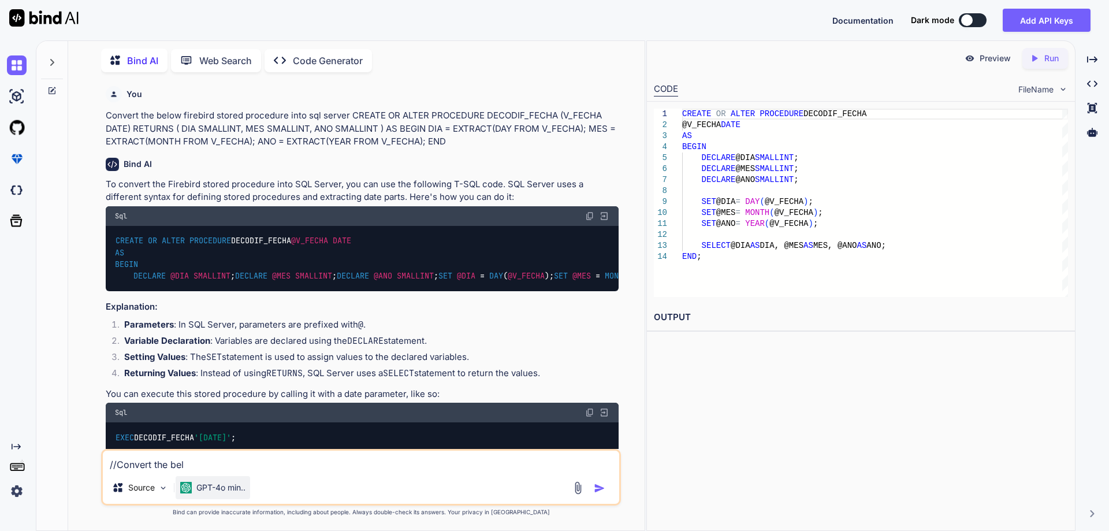
type textarea "//Convert the belo"
type textarea "x"
type textarea "//Convert the below"
type textarea "x"
type textarea "//Convert the below"
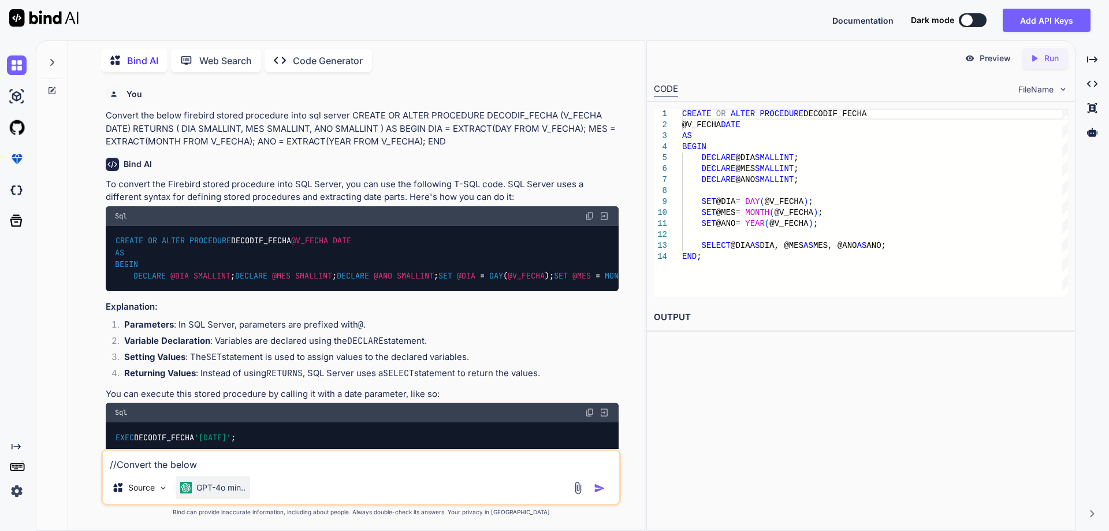
type textarea "x"
type textarea "//Convert the below f"
type textarea "x"
type textarea "//Convert the below fi"
type textarea "x"
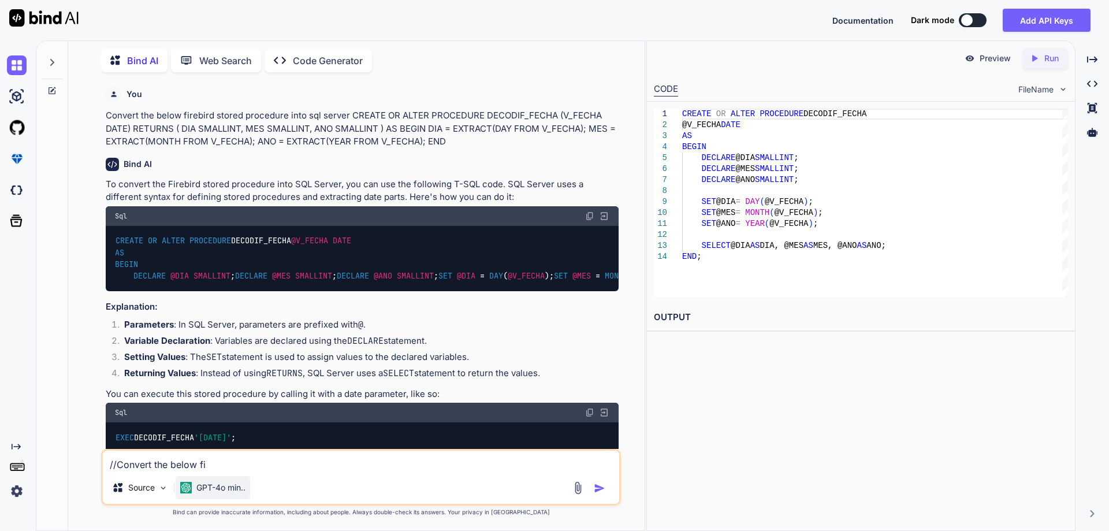
type textarea "//Convert the below fir"
type textarea "x"
type textarea "//Convert the below fire"
type textarea "x"
type textarea "//Convert the below fireb"
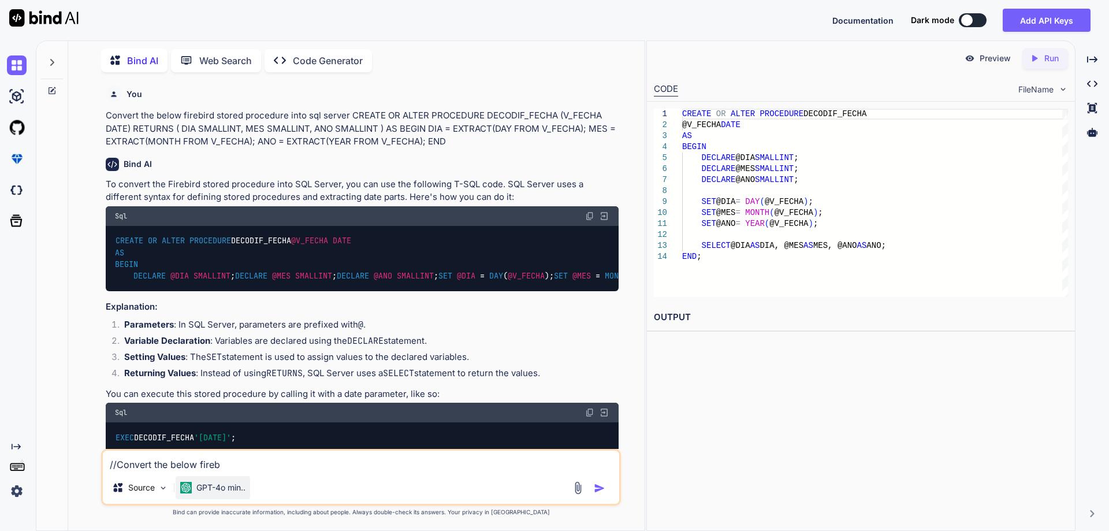
type textarea "x"
type textarea "//Convert the below firebi"
type textarea "x"
type textarea "//Convert the below firebir"
type textarea "x"
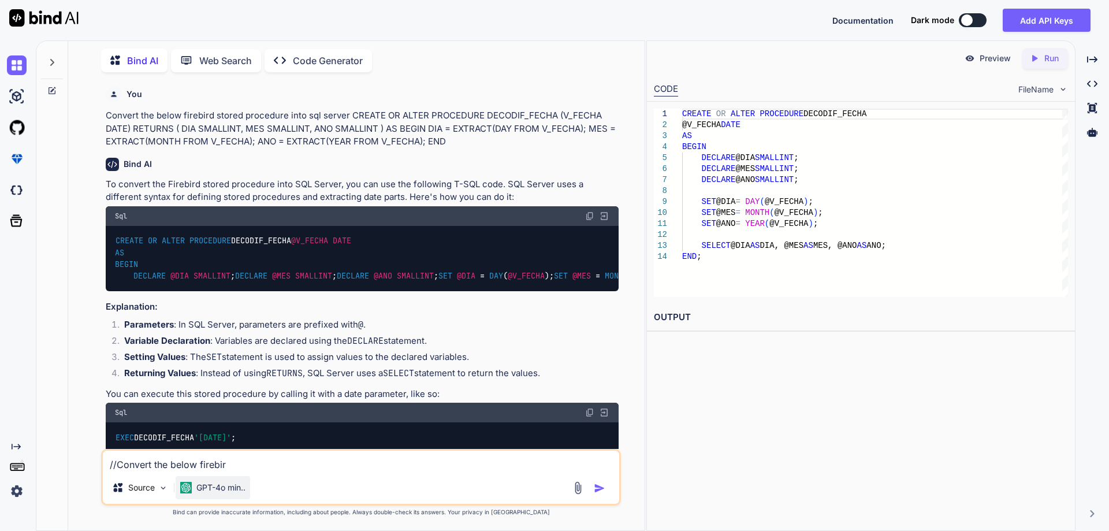
type textarea "//Convert the below firebird"
type textarea "x"
type textarea "//Convert the below firebird"
type textarea "x"
type textarea "//Convert the below firebird s"
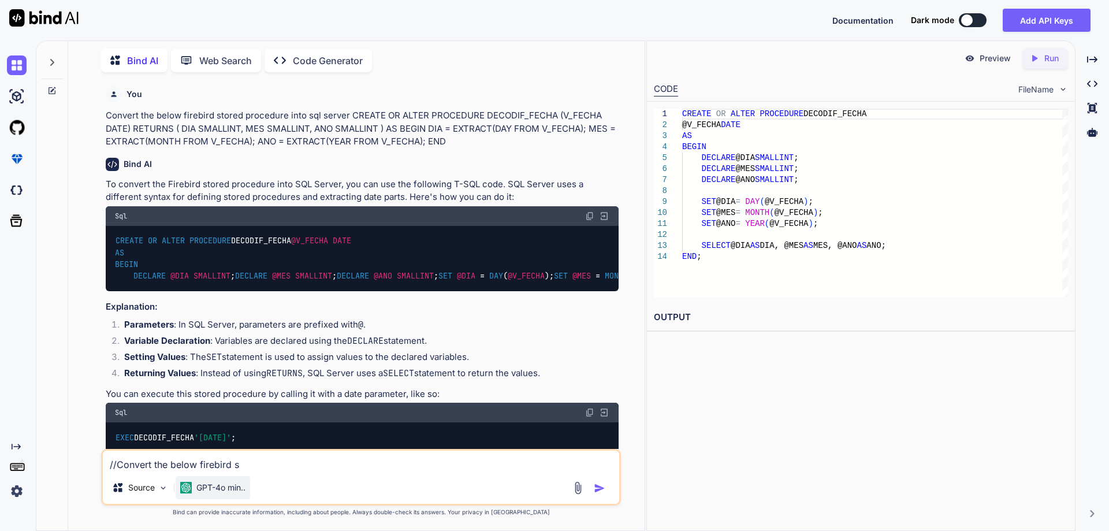
type textarea "x"
type textarea "//Convert the below firebird st"
type textarea "x"
type textarea "//Convert the below firebird sto"
type textarea "x"
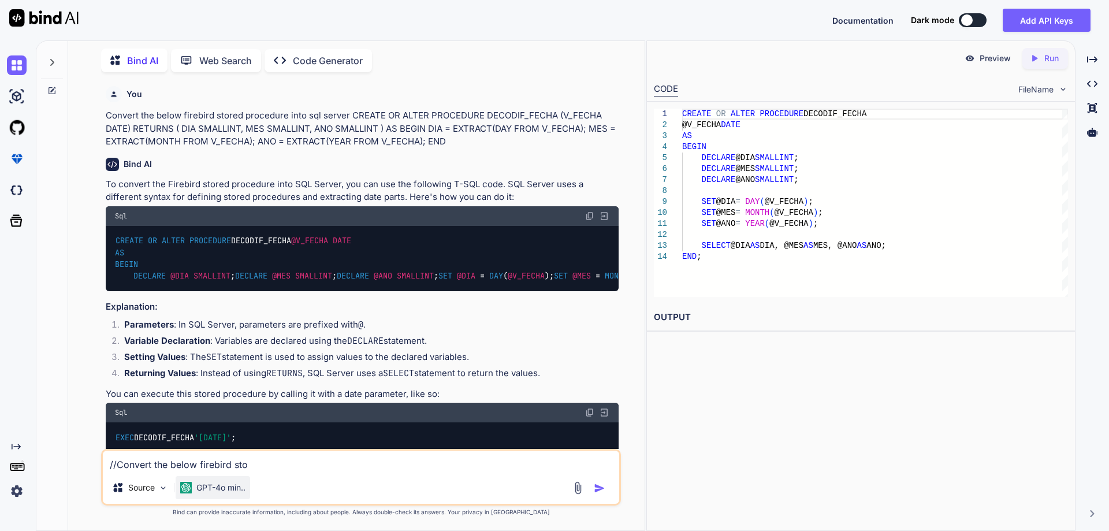
type textarea "//Convert the below firebird stor"
type textarea "x"
type textarea "//Convert the below firebird store"
type textarea "x"
type textarea "//Convert the below firebird stored"
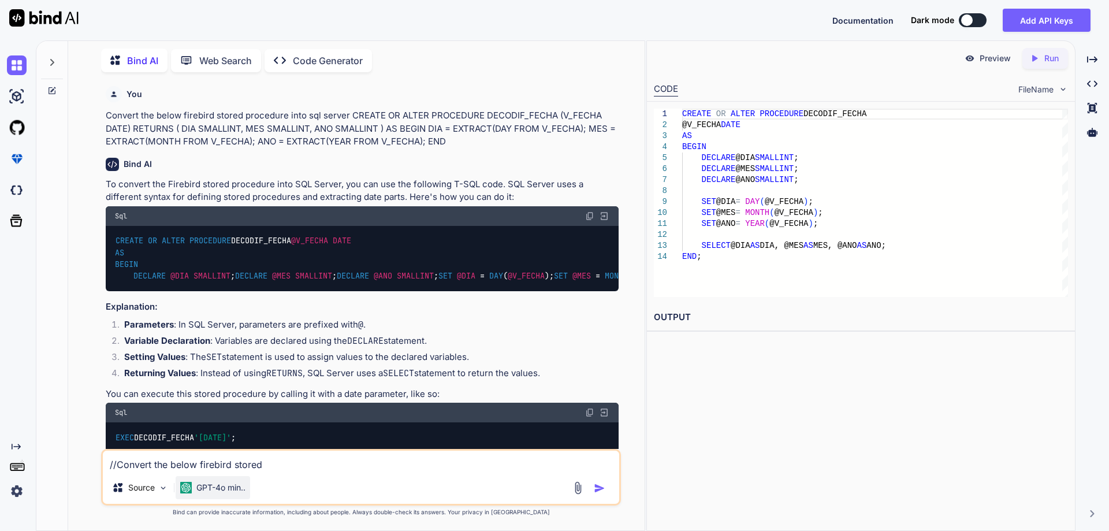
type textarea "x"
type textarea "//Convert the below firebird stored"
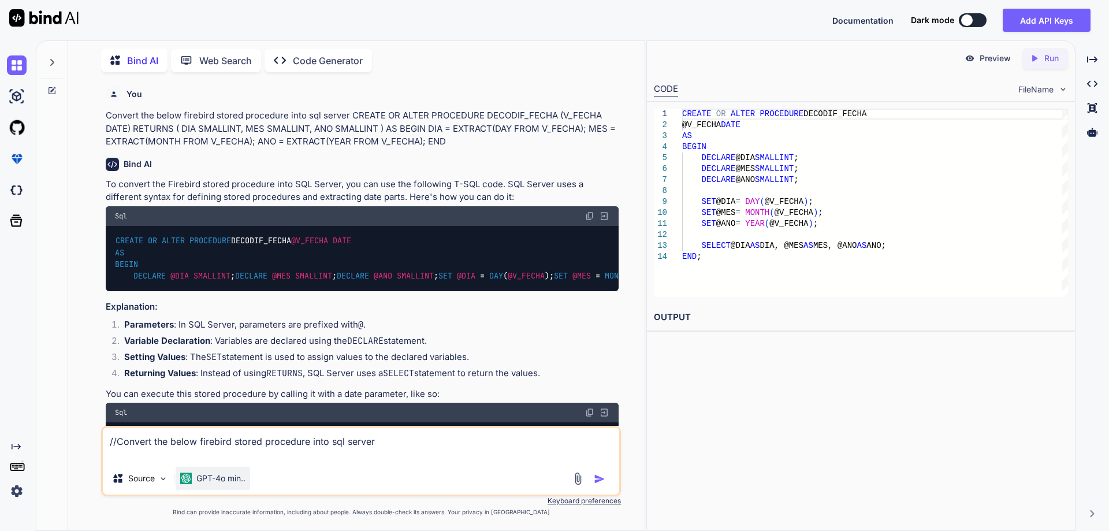
paste textarea "CREATE OR ALTER PROCEDURE MAKE_DATE (V_DIA SMALLINT, V_MES SMALLINT, V_ANO SMAL…"
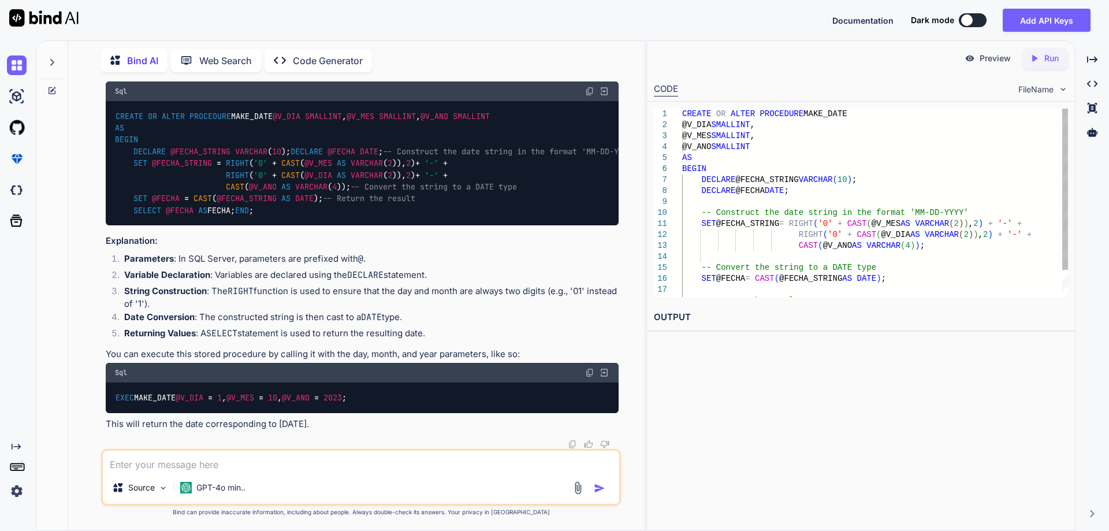
scroll to position [640, 0]
click at [588, 96] on img at bounding box center [589, 91] width 9 height 9
click at [589, 96] on img at bounding box center [589, 91] width 9 height 9
click at [232, 463] on textarea at bounding box center [361, 461] width 517 height 21
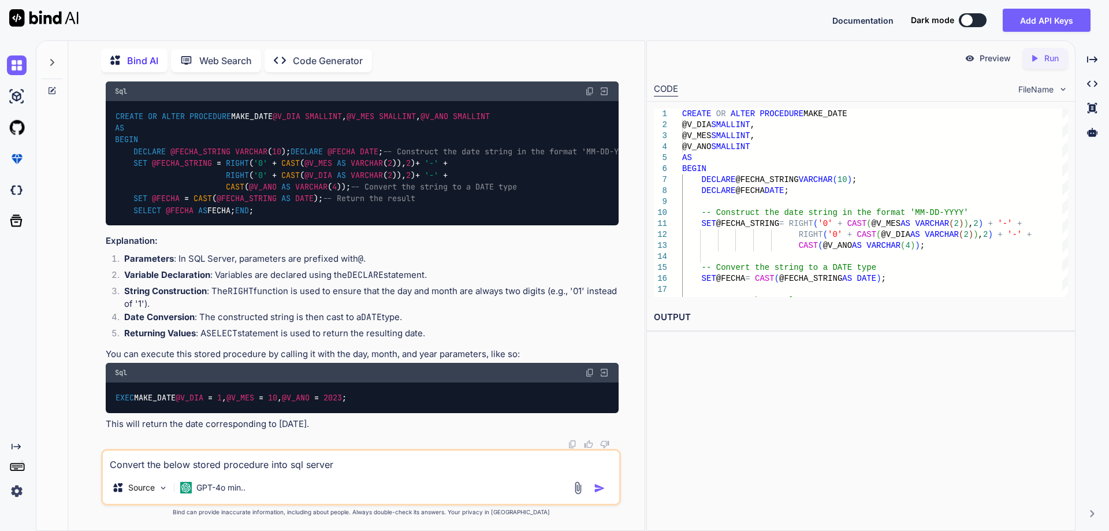
click at [354, 468] on textarea "Convert the below stored procedure into sql server" at bounding box center [361, 461] width 517 height 21
drag, startPoint x: 361, startPoint y: 462, endPoint x: 347, endPoint y: 469, distance: 15.5
click at [360, 462] on textarea "Convert the below stored procedure into sql server" at bounding box center [361, 461] width 517 height 21
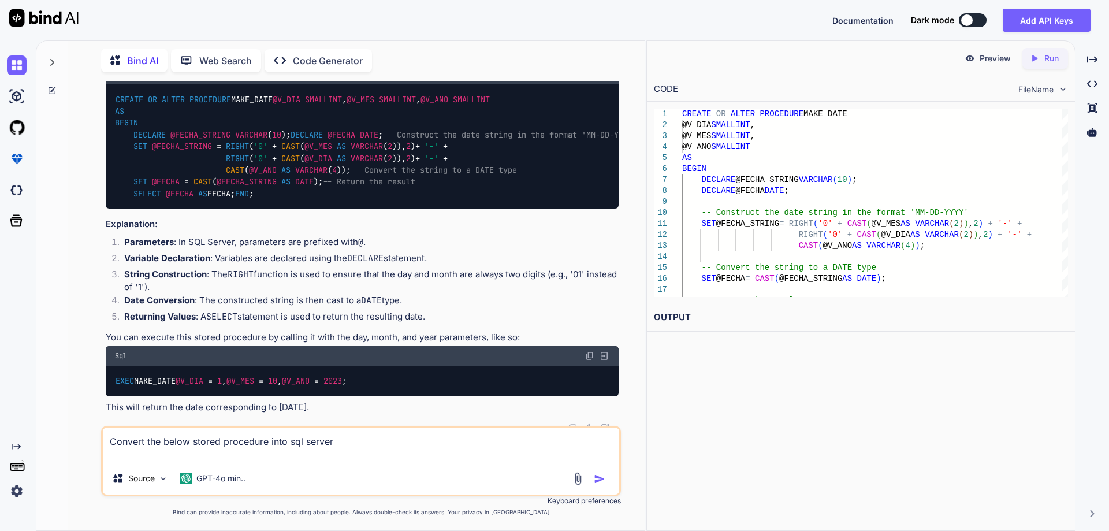
paste textarea "CREATE OR ALTER PROCEDURE MODULO (V_DIVIDENDO INTEGER, V_DIVISOR INTEGER) RETUR…"
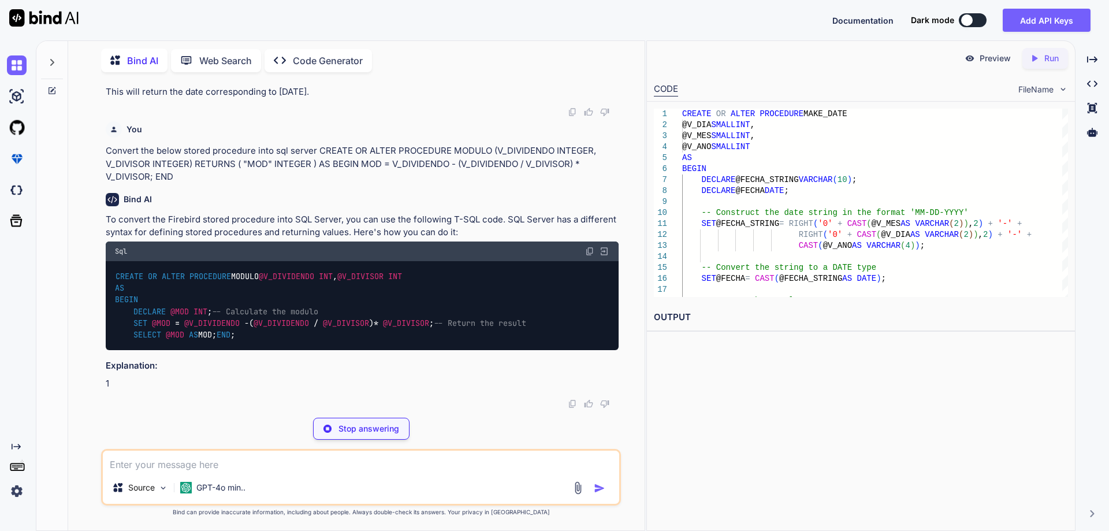
scroll to position [1190, 0]
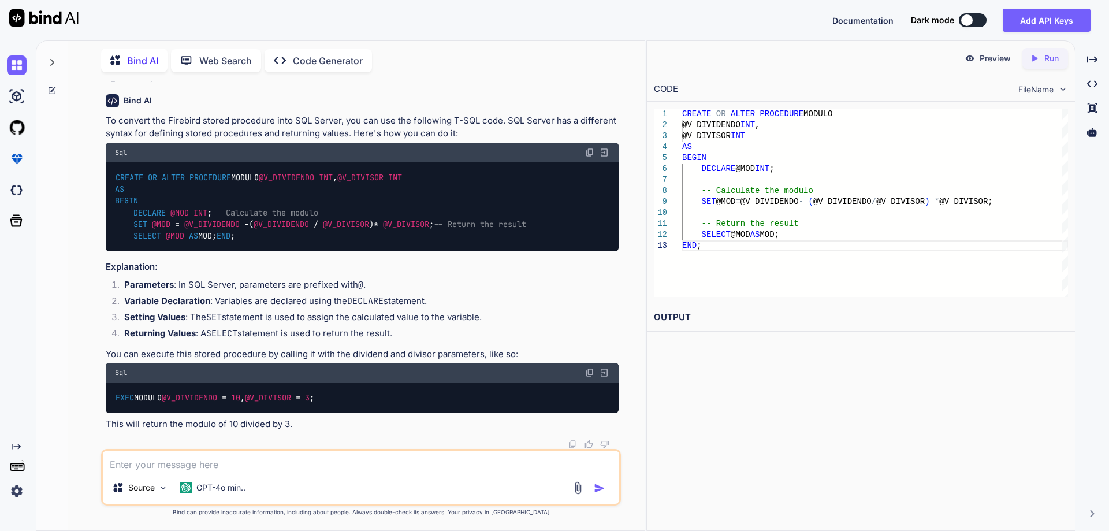
click at [588, 157] on img at bounding box center [589, 152] width 9 height 9
click at [247, 467] on textarea at bounding box center [361, 461] width 517 height 21
click at [301, 460] on textarea at bounding box center [361, 461] width 517 height 21
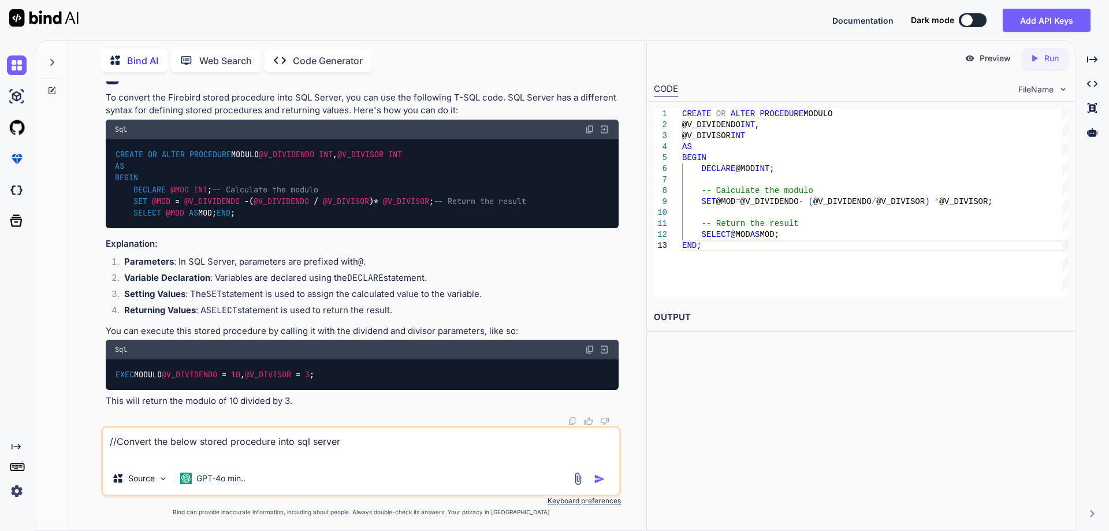
click at [217, 455] on textarea "//Convert the below stored procedure into sql server" at bounding box center [361, 445] width 517 height 35
paste textarea "CREATE OR ALTER PROCEDURE FINMES (V_FECHA DATE) RETURNS ( "FECHA" DATE ) AS DEC…"
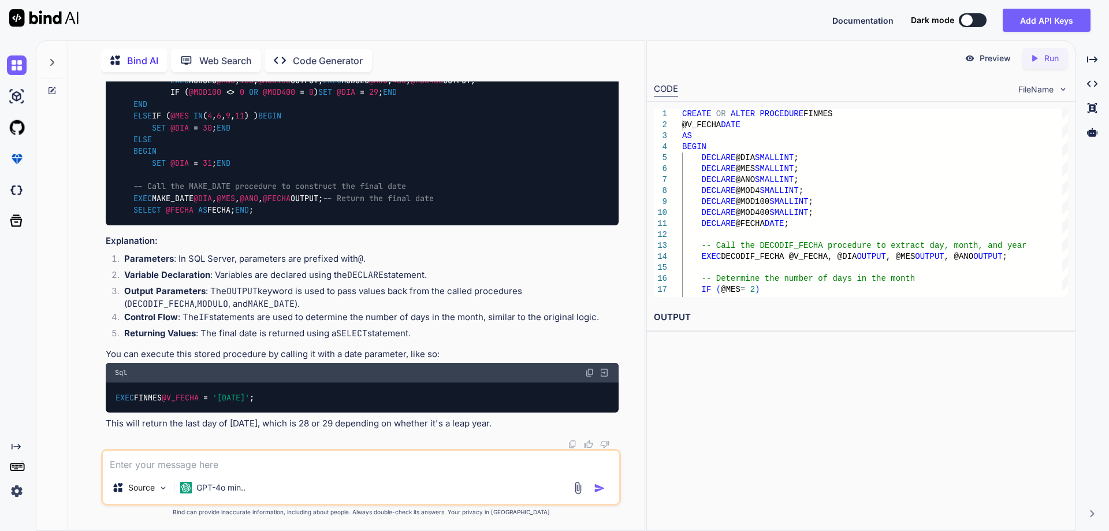
scroll to position [1821, 0]
click at [166, 466] on textarea at bounding box center [361, 461] width 517 height 21
click at [179, 465] on textarea at bounding box center [361, 461] width 517 height 21
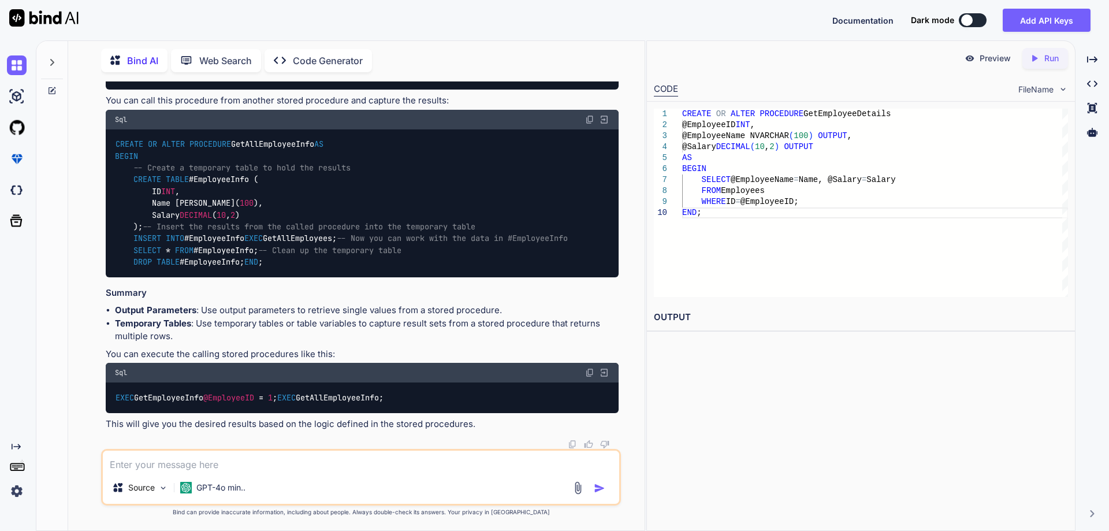
scroll to position [2913, 0]
click at [294, 470] on textarea at bounding box center [361, 461] width 517 height 21
click at [256, 463] on textarea "without" at bounding box center [361, 461] width 517 height 21
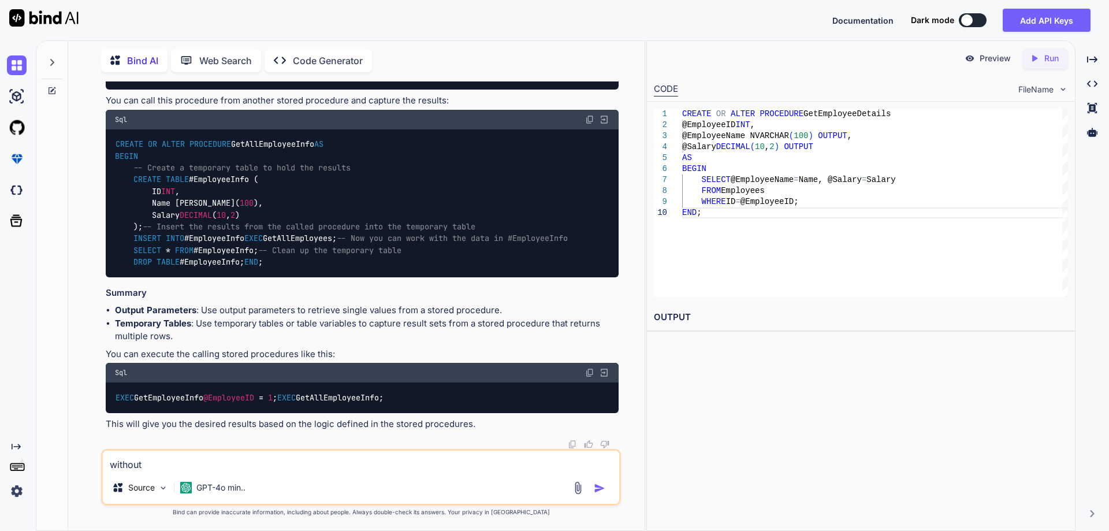
drag, startPoint x: 256, startPoint y: 463, endPoint x: 58, endPoint y: 446, distance: 198.4
click at [58, 446] on div "Bind AI Web Search Created with Pixso. Code Generator You Convert the below fir…" at bounding box center [340, 284] width 608 height 491
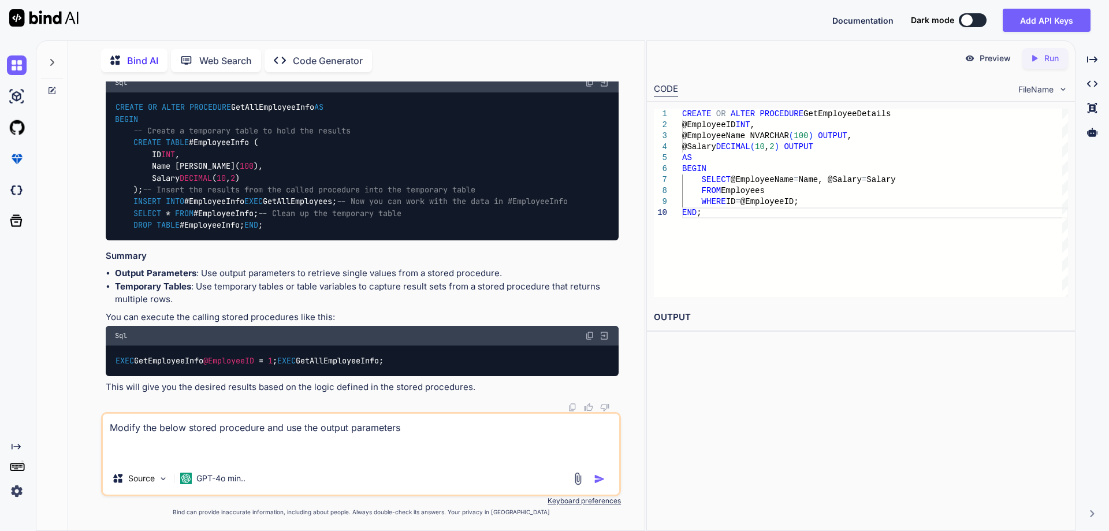
paste textarea "ALTER PROCEDURE [dbo].[MAKE_DATE] @V_DIA SMALLINT, @V_MES SMALLINT, @V_ANO SMAL…"
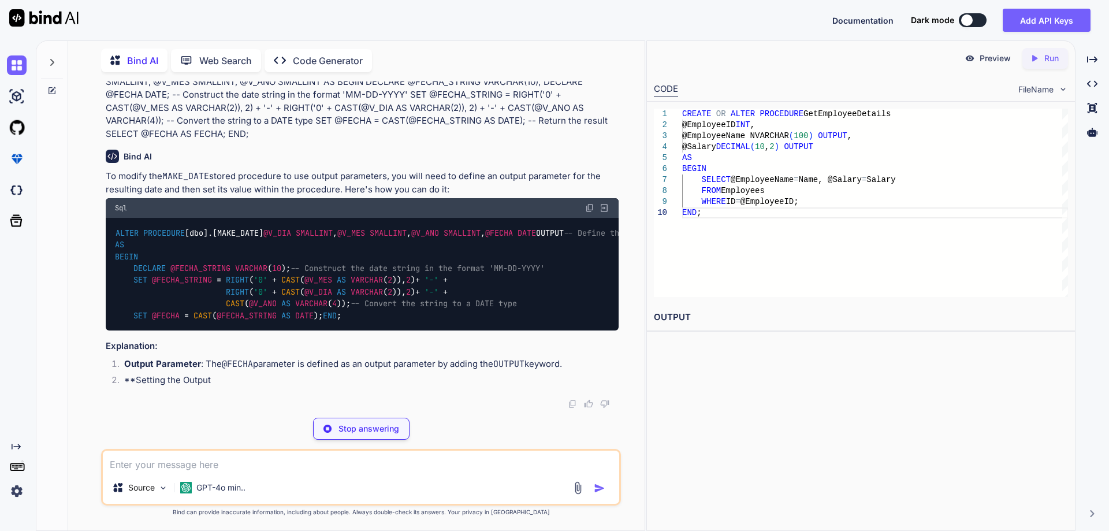
scroll to position [4012, 0]
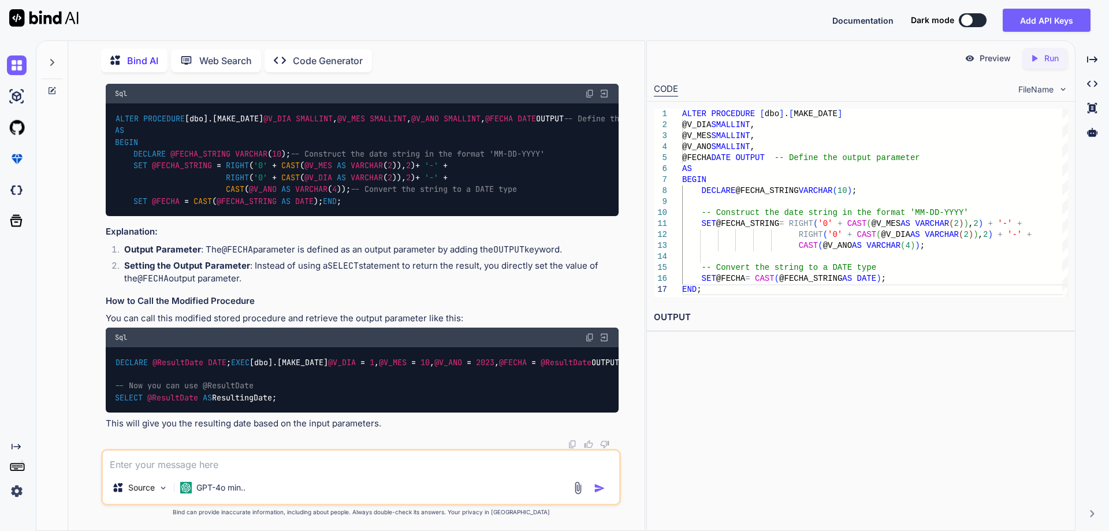
click at [589, 98] on img at bounding box center [589, 93] width 9 height 9
click at [216, 460] on textarea at bounding box center [361, 461] width 517 height 21
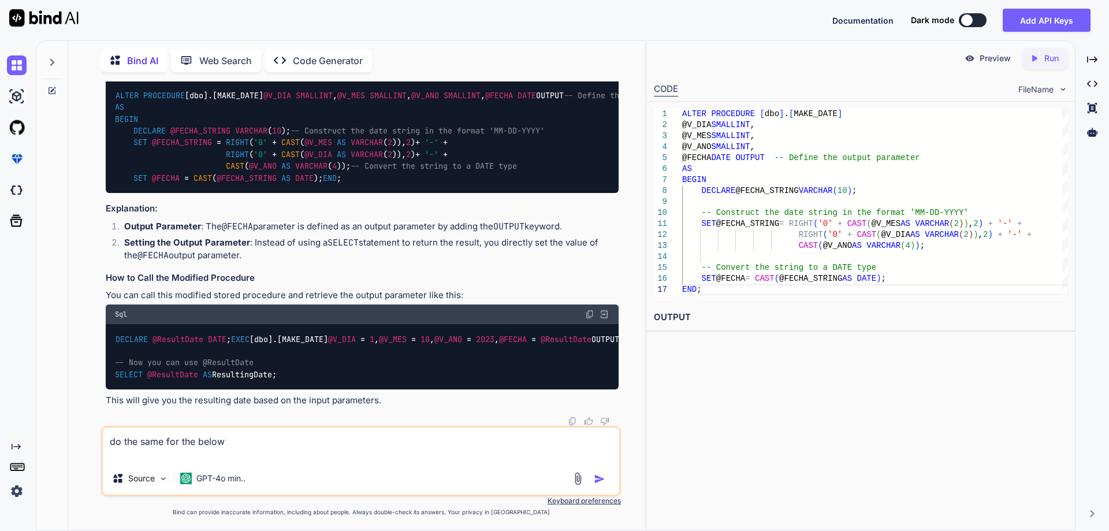
paste textarea "ALTER PROCEDURE [dbo].[MODULO] @V_DIVIDENDO INT, @V_DIVISOR INT AS BEGIN DECLAR…"
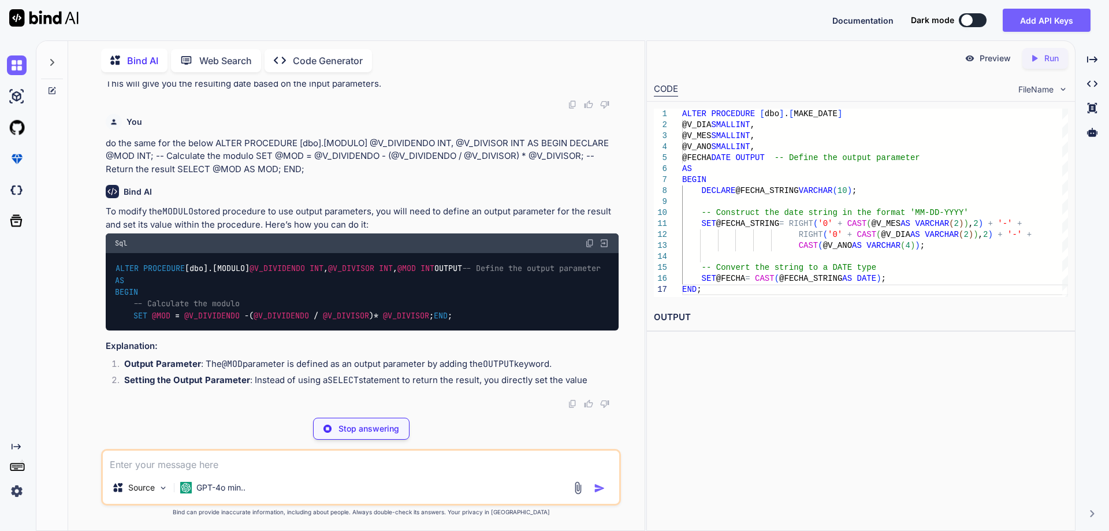
scroll to position [4600, 0]
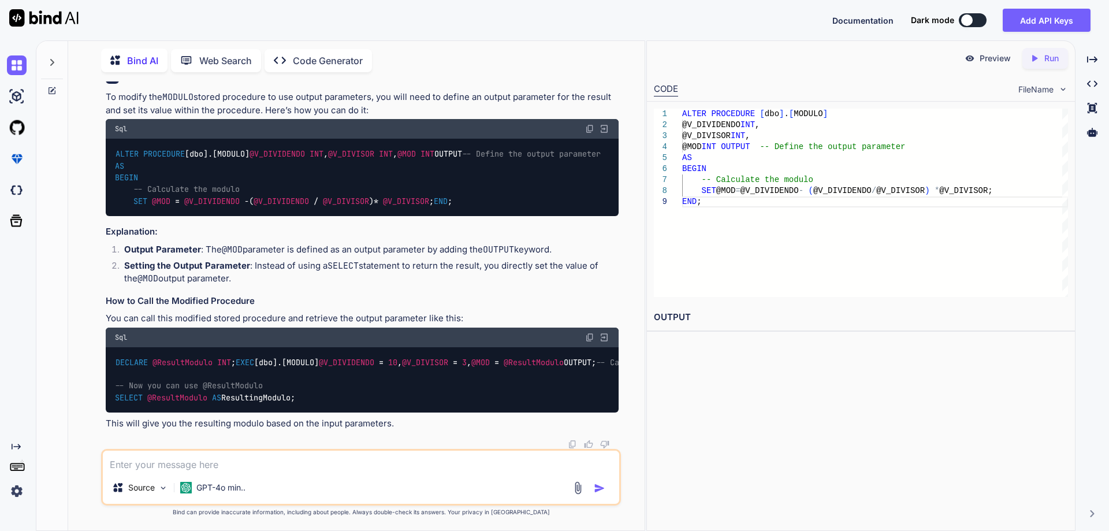
click at [588, 133] on img at bounding box center [589, 128] width 9 height 9
click at [219, 462] on textarea at bounding box center [361, 461] width 517 height 21
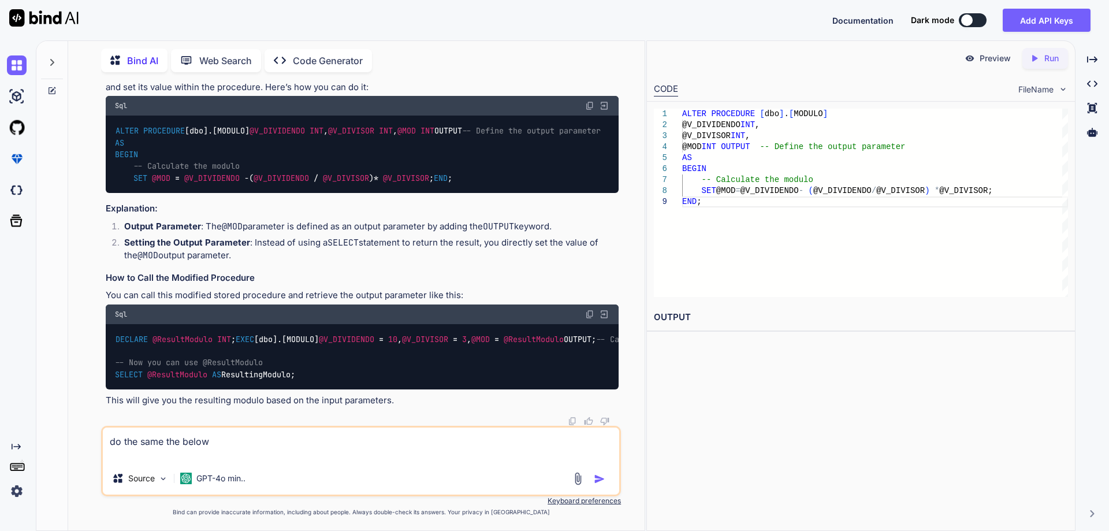
paste textarea "ALTER PROCEDURE [dbo].[DECODIF_FECHA] @V_FECHA DATE AS BEGIN DECLARE @DIA SMALL…"
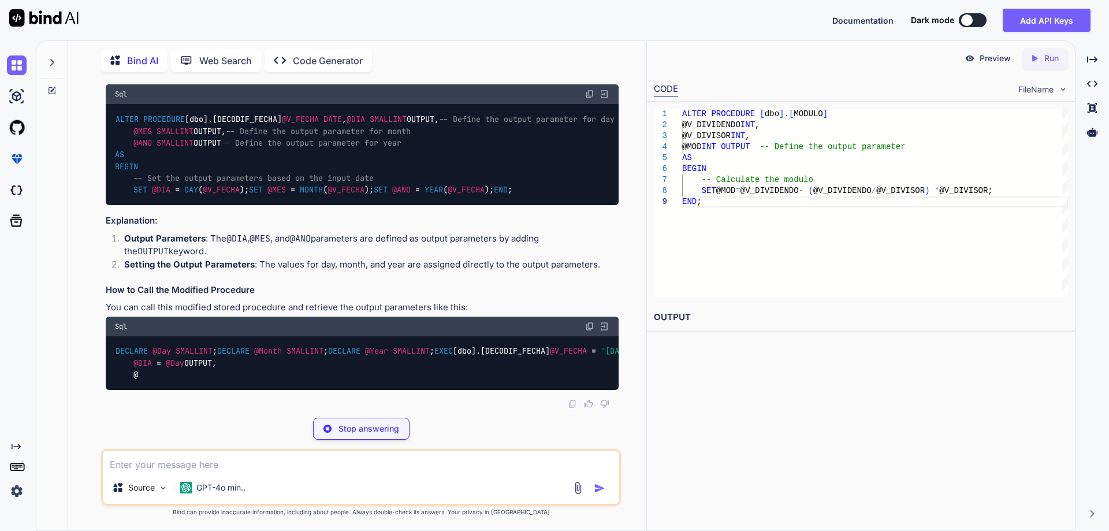
scroll to position [5265, 0]
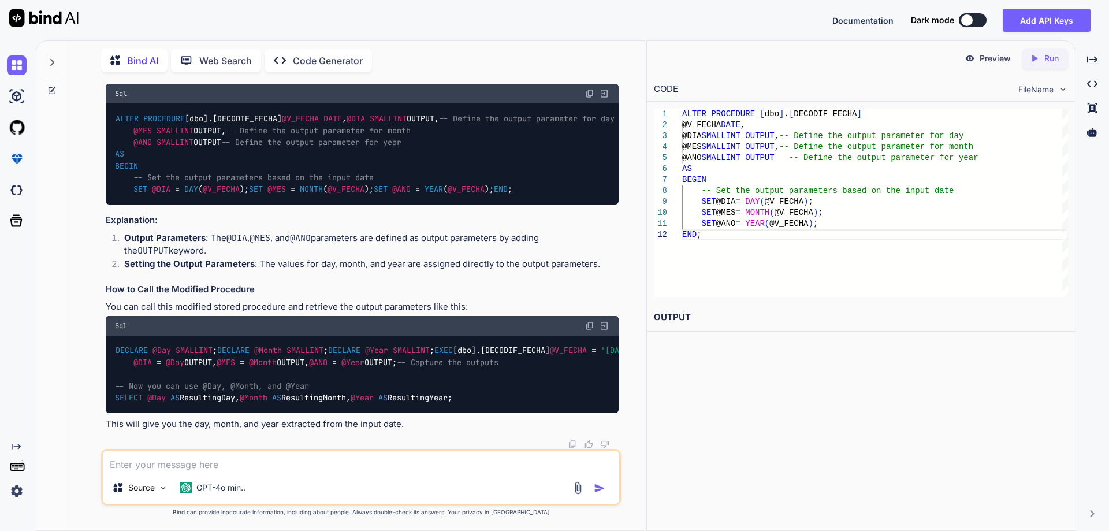
click at [590, 91] on img at bounding box center [589, 93] width 9 height 9
click at [299, 461] on textarea at bounding box center [361, 461] width 517 height 21
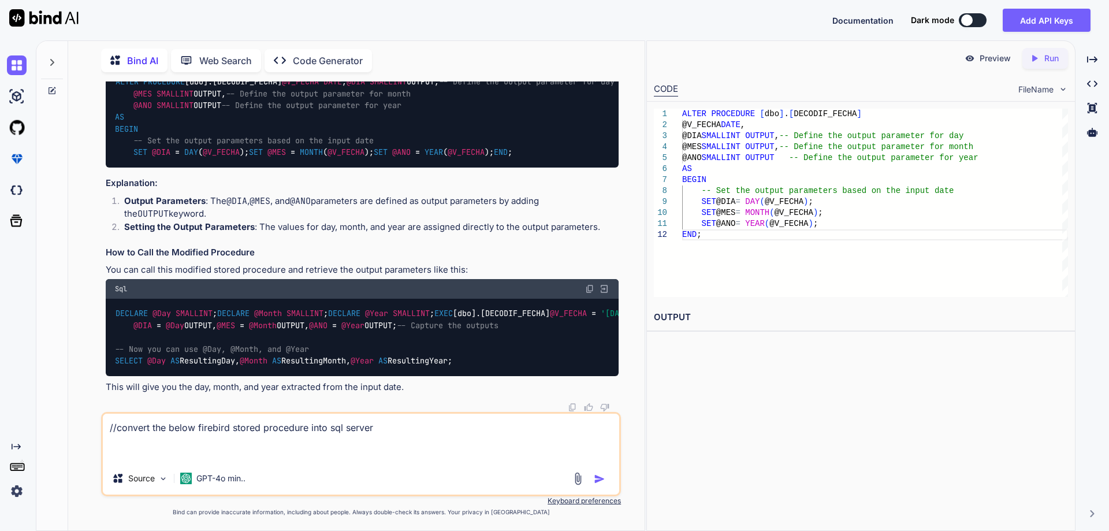
paste textarea "CREATE OR ALTER PROCEDURE MESES_PERIODO (V_FECHA_INI DATE, V_FECHA_FIN DATE) RE…"
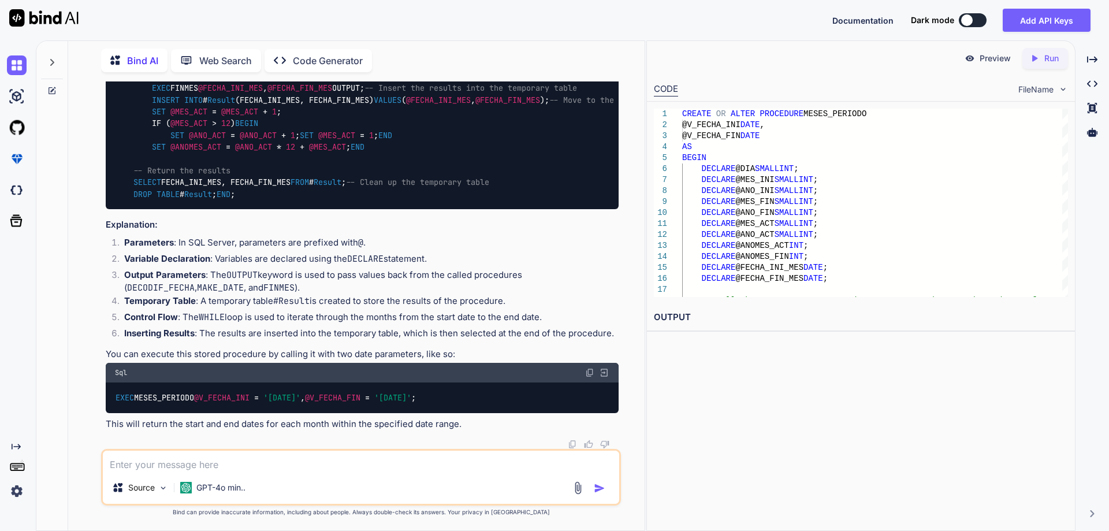
scroll to position [6280, 0]
click at [243, 461] on textarea at bounding box center [361, 461] width 517 height 21
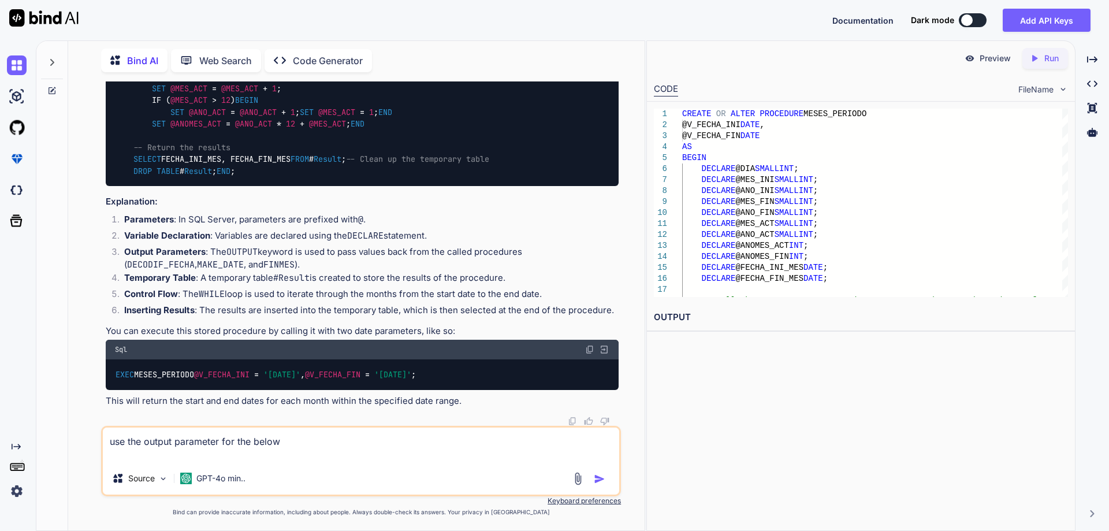
paste textarea "ALTER PROCEDURE [dbo].[FINMES] @V_FECHA DATE AS BEGIN DECLARE @DIA SMALLINT; DE…"
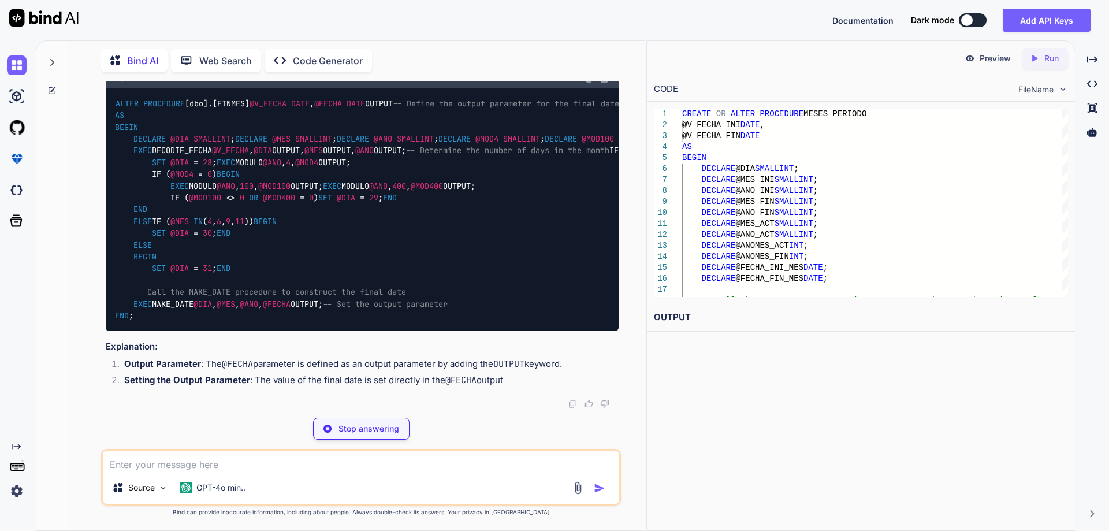
scroll to position [7435, 0]
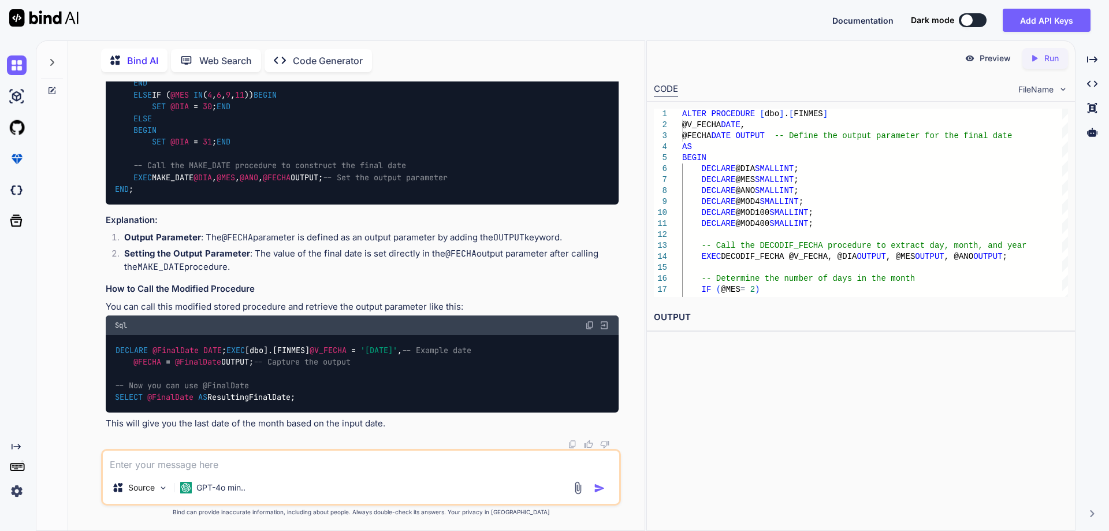
click at [337, 195] on code "ALTER PROCEDURE [dbo].[FINMES] @V_FECHA DATE , @FECHA DATE OUTPUT -- Define the…" at bounding box center [600, 83] width 971 height 224
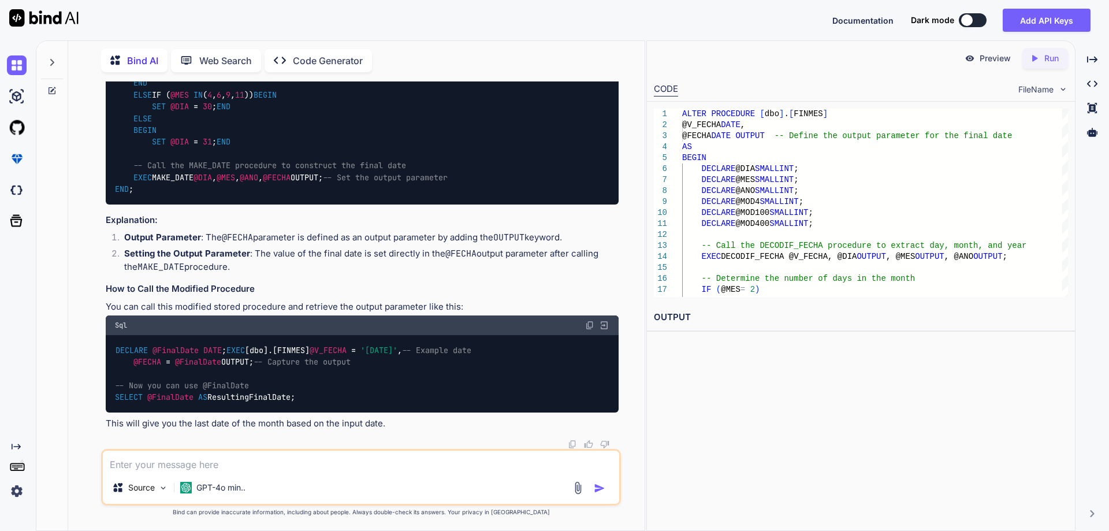
click at [288, 462] on textarea at bounding box center [361, 461] width 517 height 21
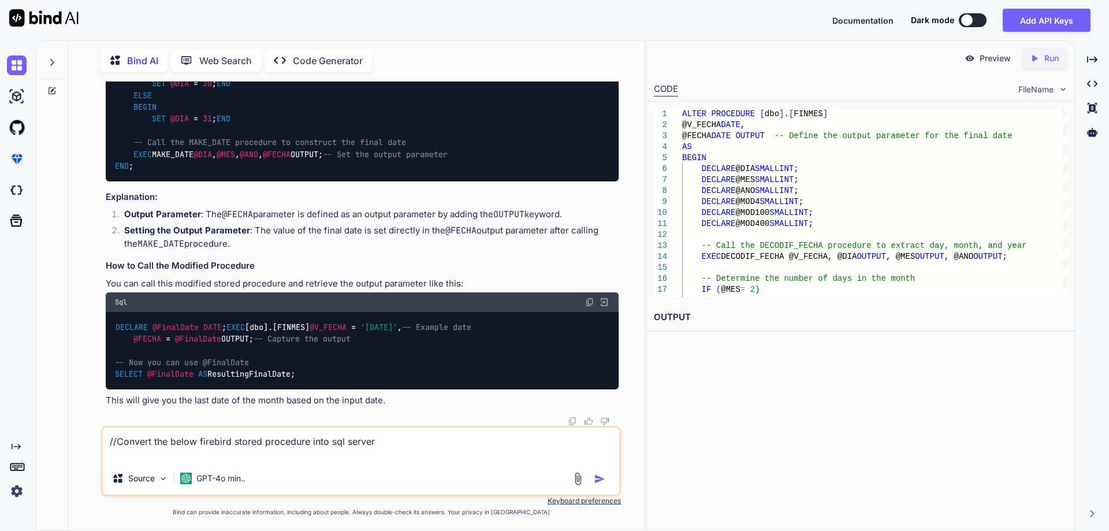
paste textarea "CREATE OR ALTER PROCEDURE FECHAS_PERIODO (V_FECHA_INI DATE, V_FECHA_FIN DATE, V…"
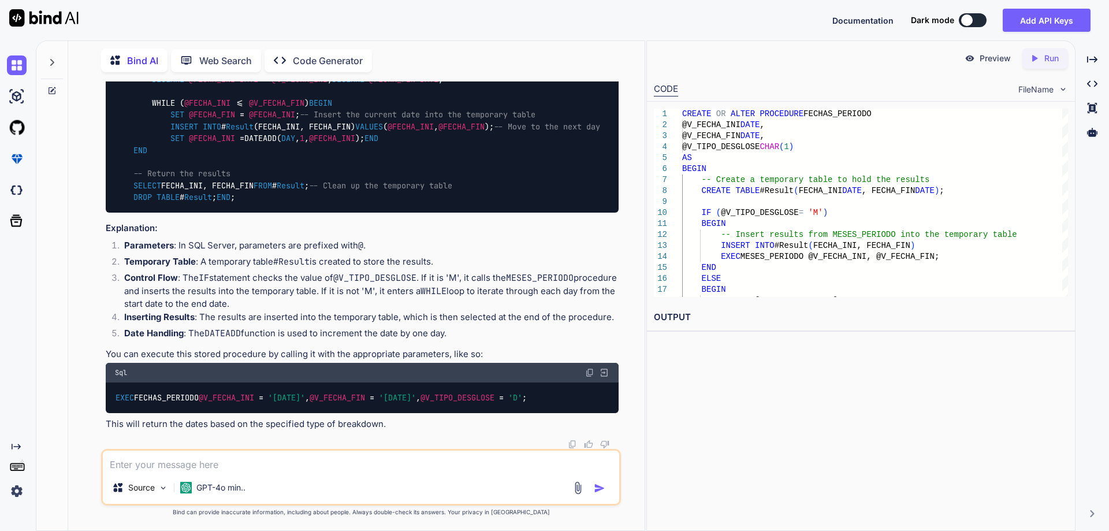
scroll to position [8093, 0]
click at [165, 464] on textarea at bounding box center [361, 461] width 517 height 21
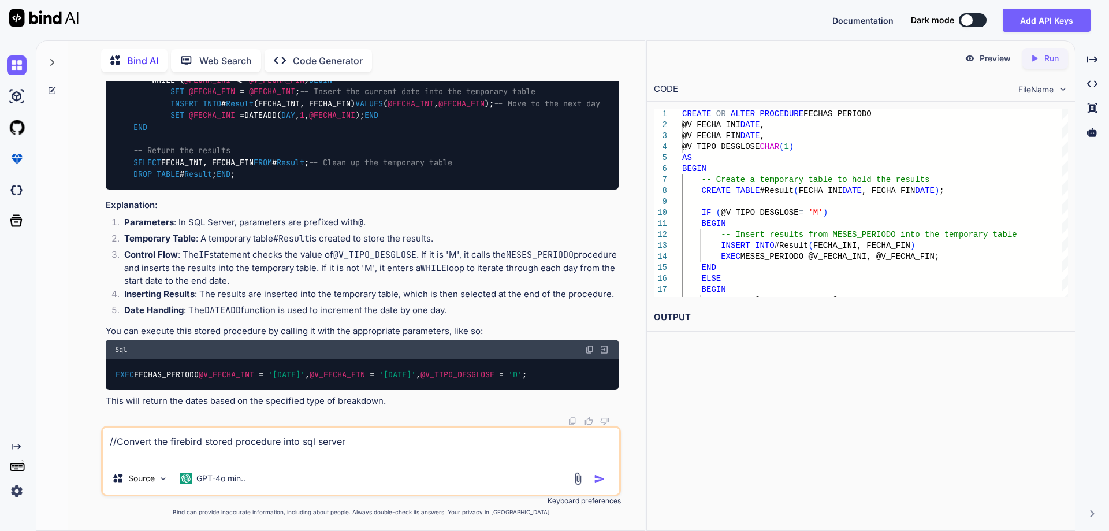
paste textarea "CREATE OR ALTER PROCEDURE GET_ULTCOM_ART (V_ARTICULO_ID INTEGER) RETURNS ( ARTI…"
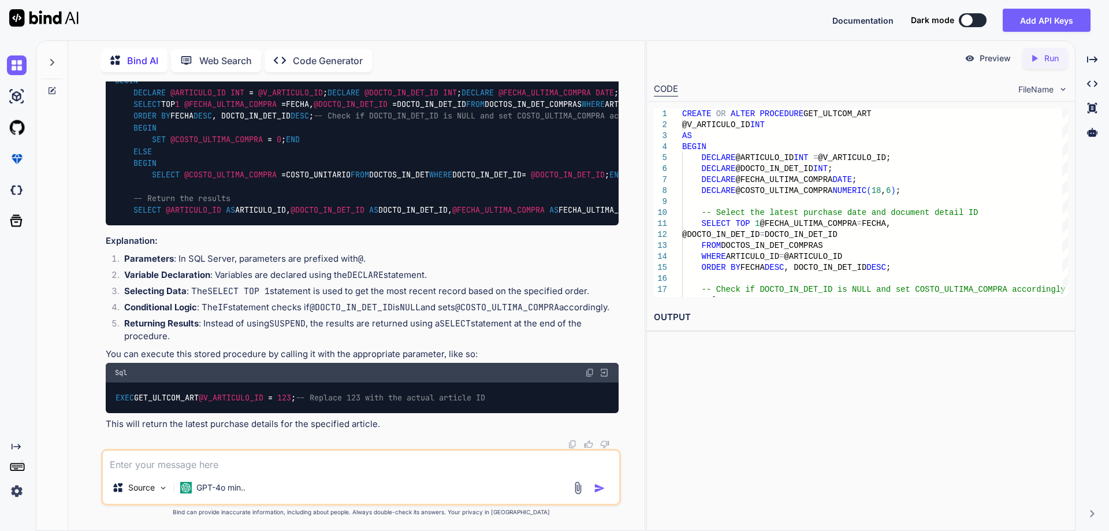
scroll to position [9030, 0]
click at [592, 37] on img at bounding box center [589, 32] width 9 height 9
click at [262, 464] on textarea at bounding box center [361, 461] width 517 height 21
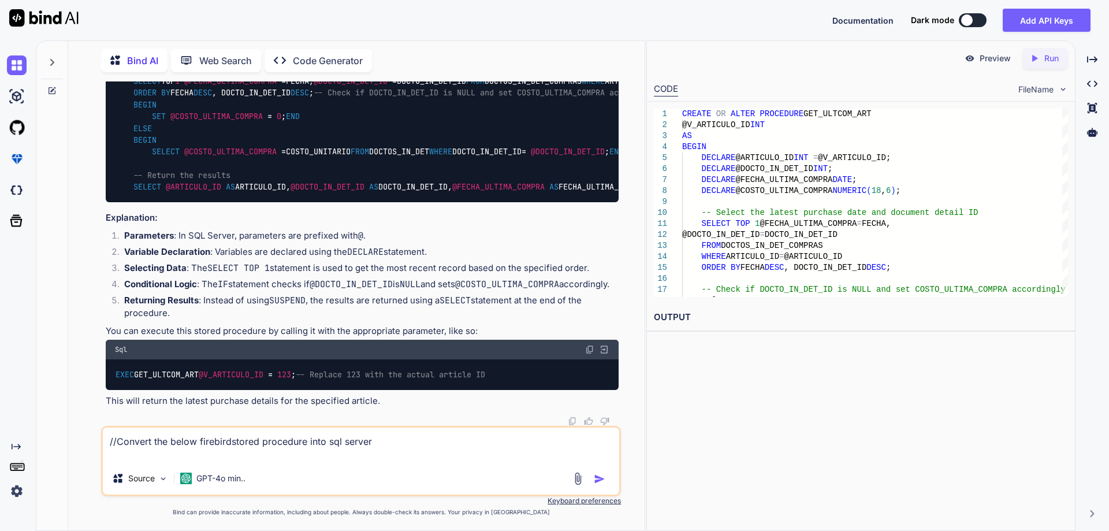
click at [231, 443] on textarea "//Convert the below firebirdstored procedure into sql server" at bounding box center [361, 445] width 517 height 35
click at [382, 443] on textarea "//Convert the below firebird stored procedure into sql server" at bounding box center [361, 445] width 517 height 35
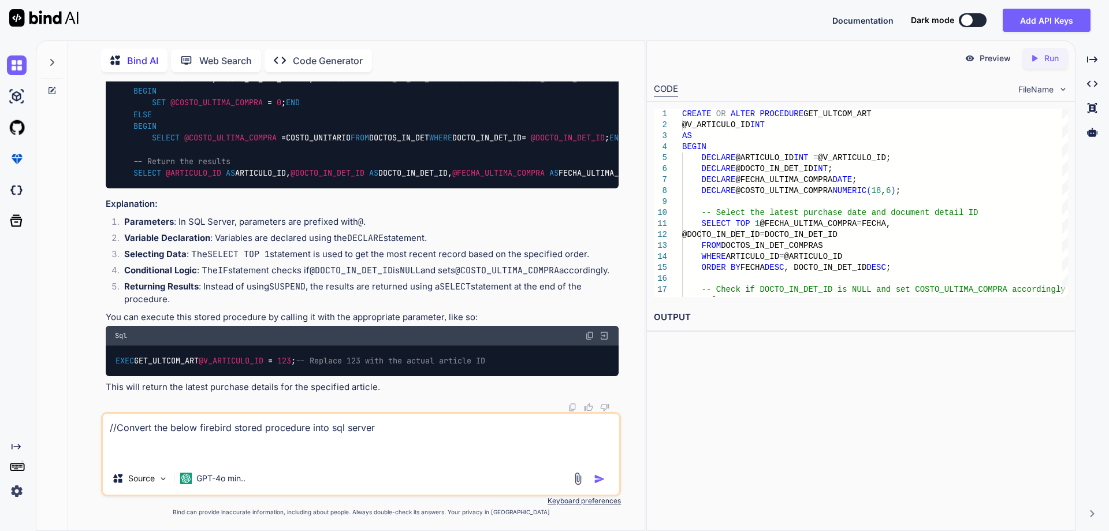
paste textarea "CREATE OR ALTER PROCEDURE ROUND_PROD (V_FACTOR1 DOUBLE PRECISION, V_FACTOR2 DOU…"
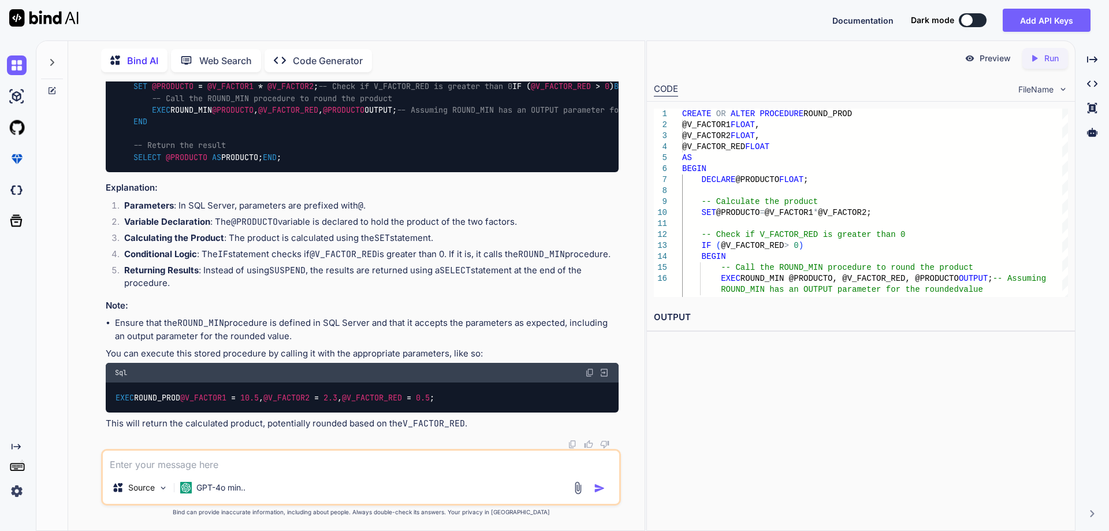
scroll to position [9775, 0]
click at [588, 19] on img at bounding box center [589, 14] width 9 height 9
click at [228, 460] on textarea at bounding box center [361, 461] width 517 height 21
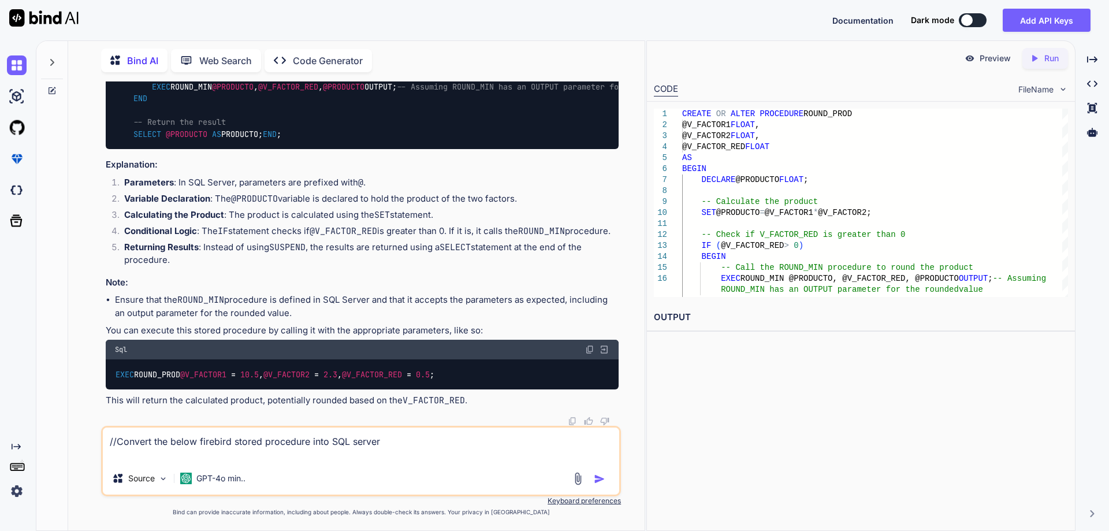
paste textarea "CREATE OR ALTER PROCEDURE ROUND_MIN (V_CANT DOUBLE PRECISION, V_MIN DOUBLE PREC…"
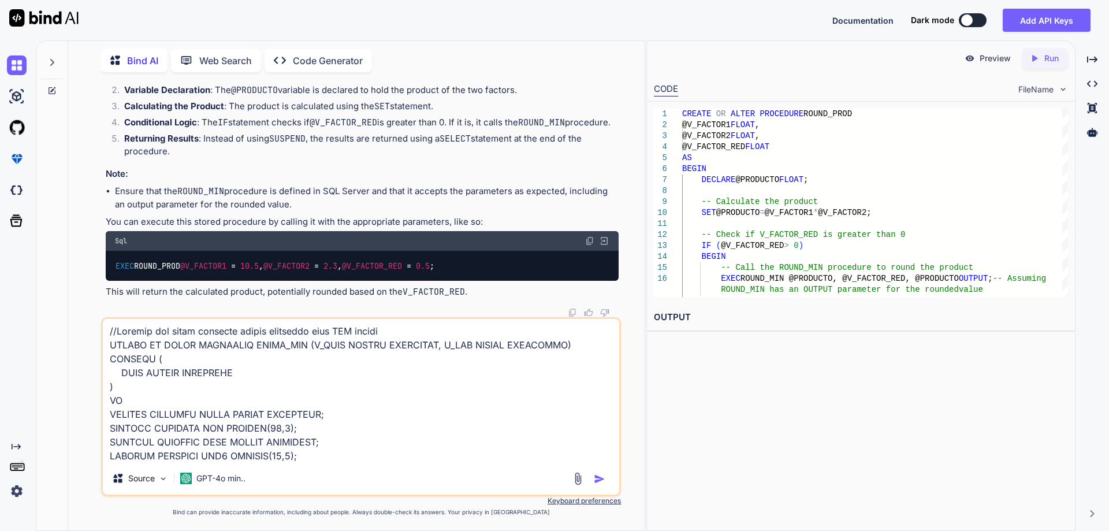
scroll to position [0, 0]
click at [403, 332] on textarea at bounding box center [361, 390] width 517 height 143
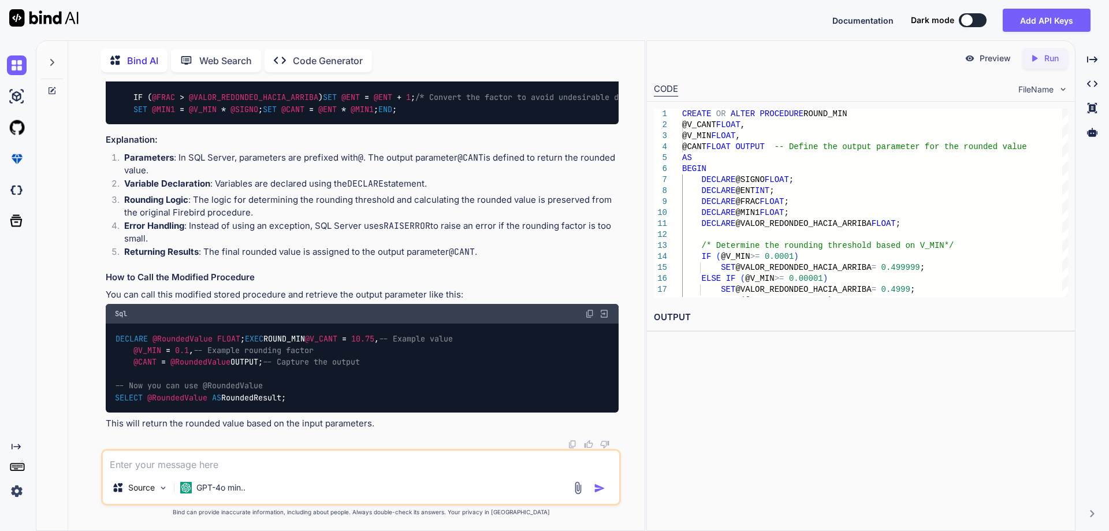
scroll to position [10571, 0]
click at [589, 6] on img at bounding box center [589, 1] width 9 height 9
click at [205, 469] on textarea at bounding box center [361, 461] width 517 height 21
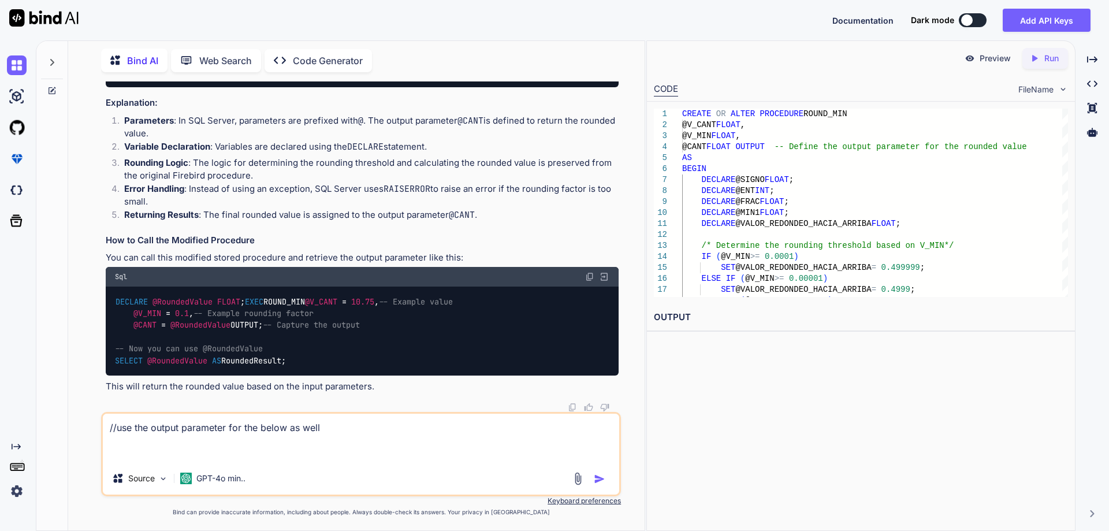
paste textarea "CREATE OR ALTER PROCEDURE ROUND_PROD @V_FACTOR1 FLOAT, @V_FACTOR2 FLOAT, @V_FAC…"
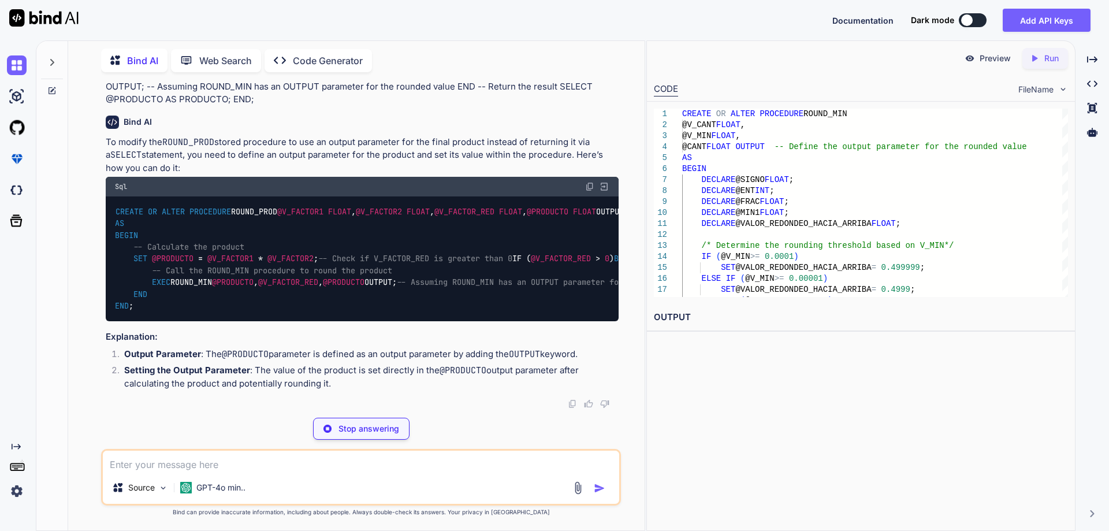
scroll to position [11738, 0]
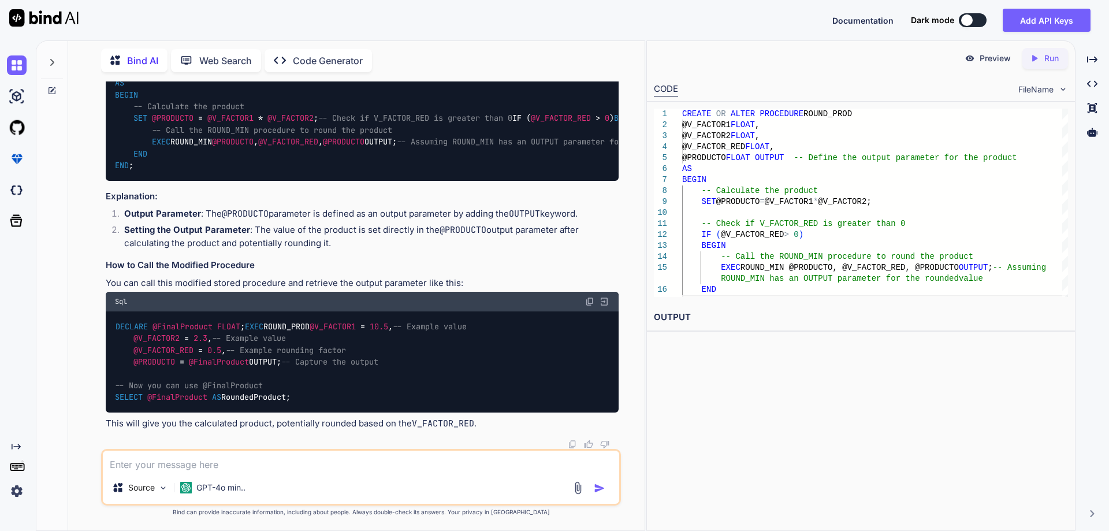
click at [588, 51] on img at bounding box center [589, 46] width 9 height 9
click at [272, 467] on textarea at bounding box center [361, 461] width 517 height 21
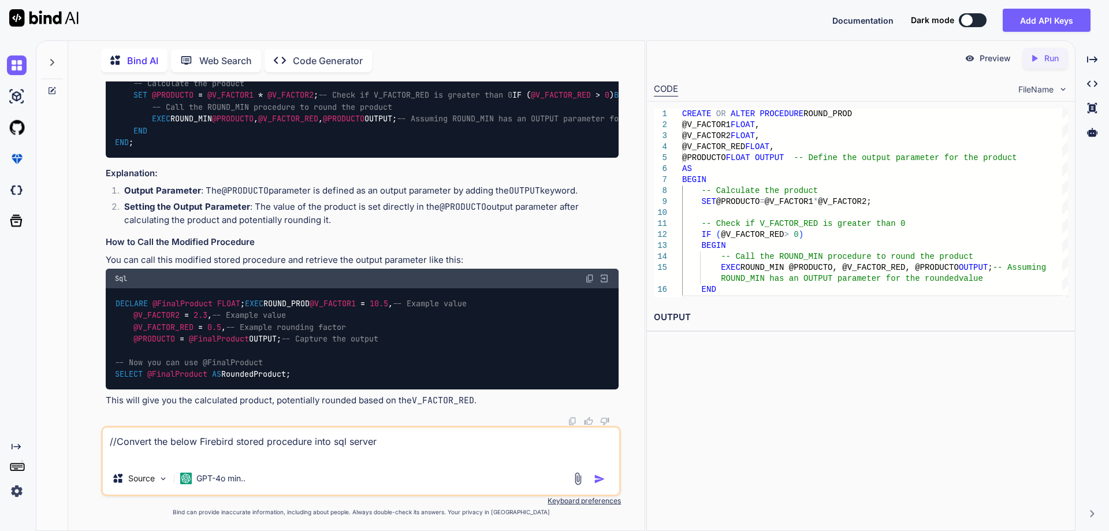
paste textarea "CREATE OR ALTER PROCEDURE RECALC_SALDOS_ART_IN (V_ARTICULO_ID INTEGER) AS DECLA…"
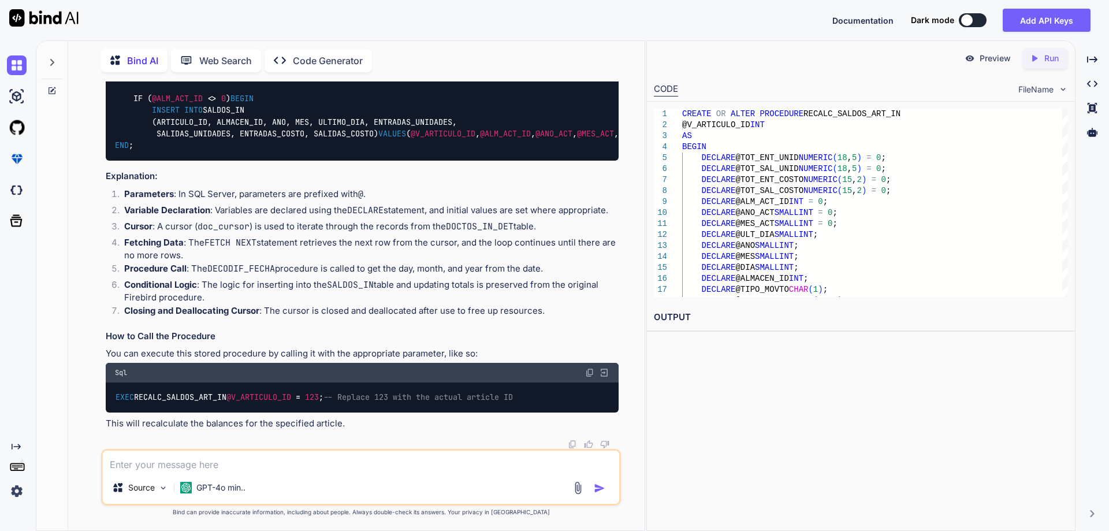
scroll to position [12468, 0]
drag, startPoint x: 541, startPoint y: 246, endPoint x: 123, endPoint y: 244, distance: 417.7
click at [123, 236] on li "Cursor : A cursor ( doc_cursor ) is used to iterate through the records from th…" at bounding box center [367, 228] width 504 height 16
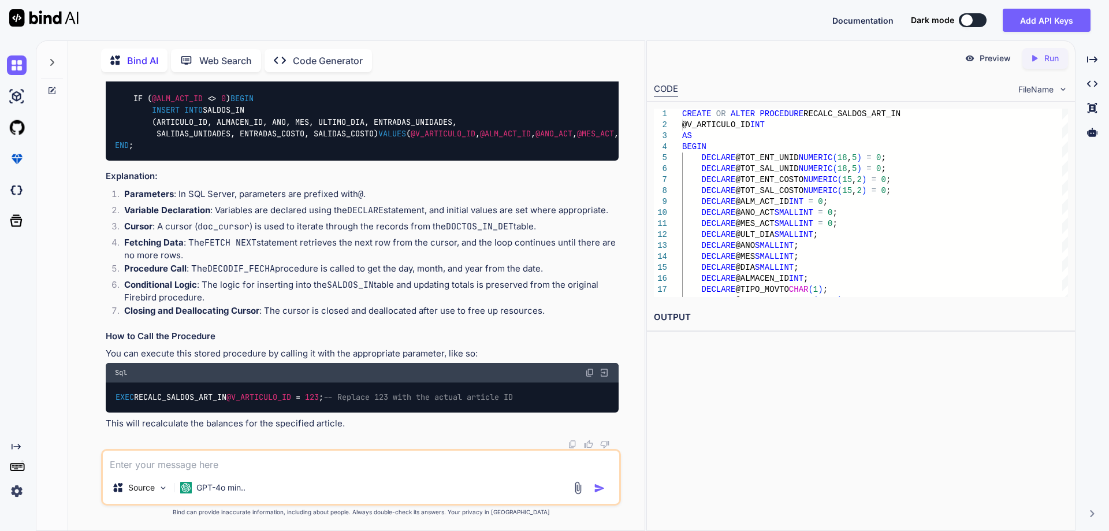
click at [160, 236] on li "Cursor : A cursor ( doc_cursor ) is used to iterate through the records from th…" at bounding box center [367, 228] width 504 height 16
drag, startPoint x: 542, startPoint y: 248, endPoint x: 124, endPoint y: 244, distance: 418.3
click at [124, 236] on li "Cursor : A cursor ( doc_cursor ) is used to iterate through the records from th…" at bounding box center [367, 228] width 504 height 16
click at [345, 183] on h3 "Explanation:" at bounding box center [362, 176] width 513 height 13
